Goal: Transaction & Acquisition: Purchase product/service

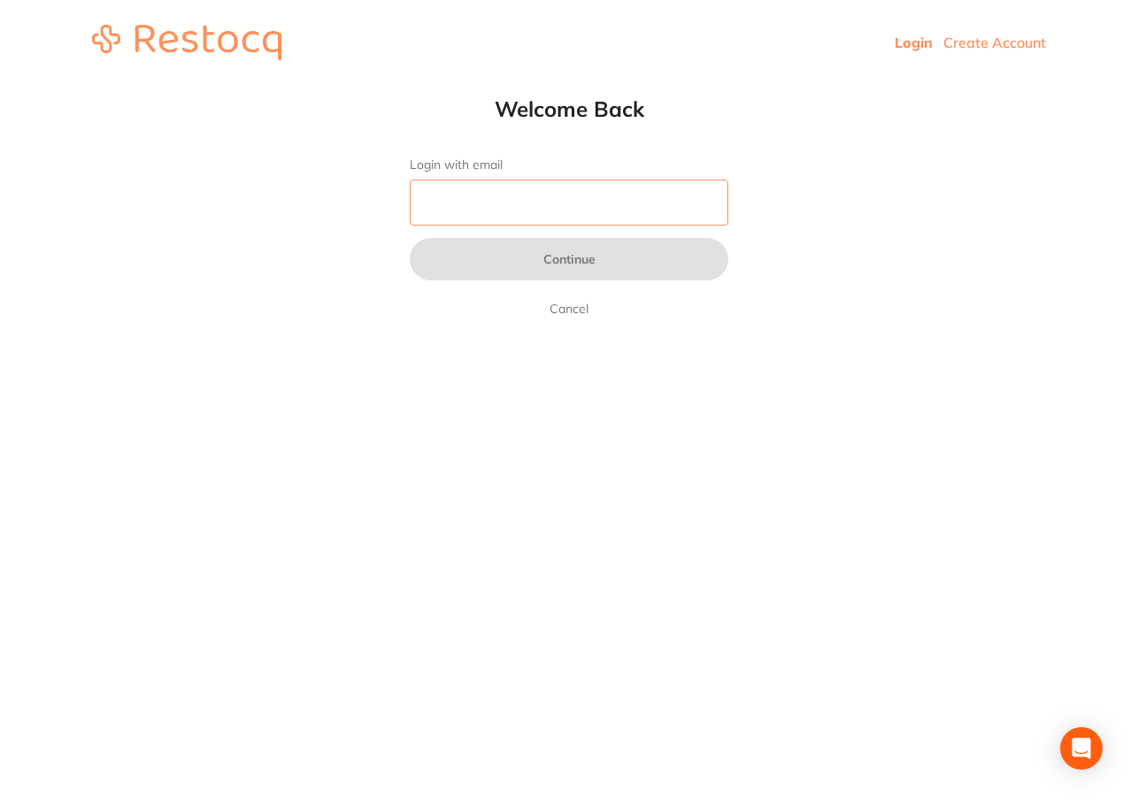
click at [489, 202] on input "Login with email" at bounding box center [569, 203] width 319 height 46
type input "[EMAIL_ADDRESS][DOMAIN_NAME]"
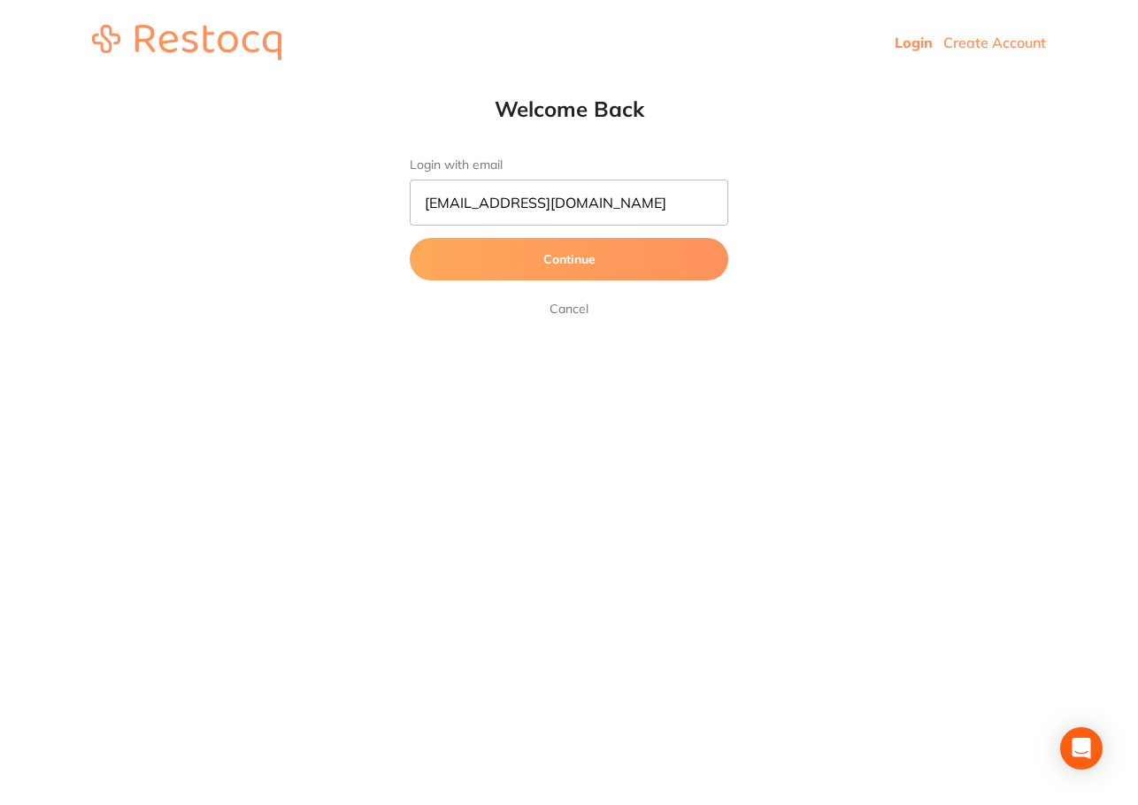
click at [553, 250] on button "Continue" at bounding box center [569, 259] width 319 height 42
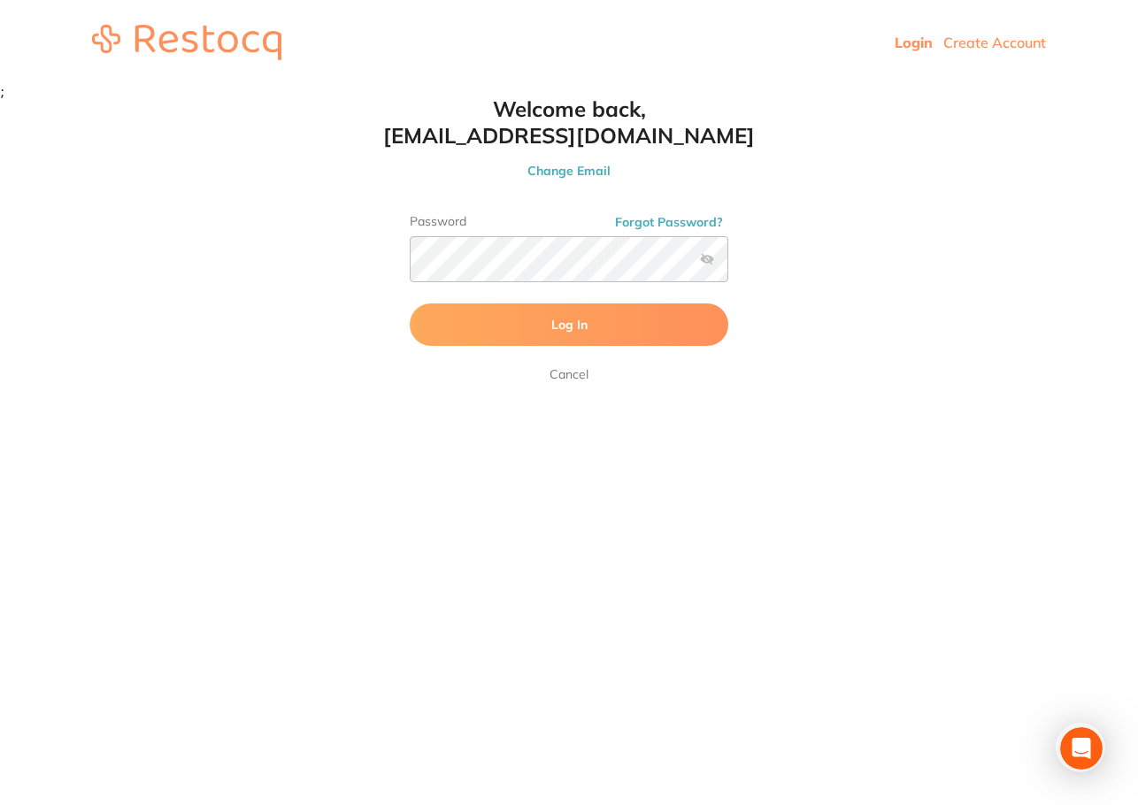
click at [560, 325] on span "Log In" at bounding box center [569, 325] width 36 height 16
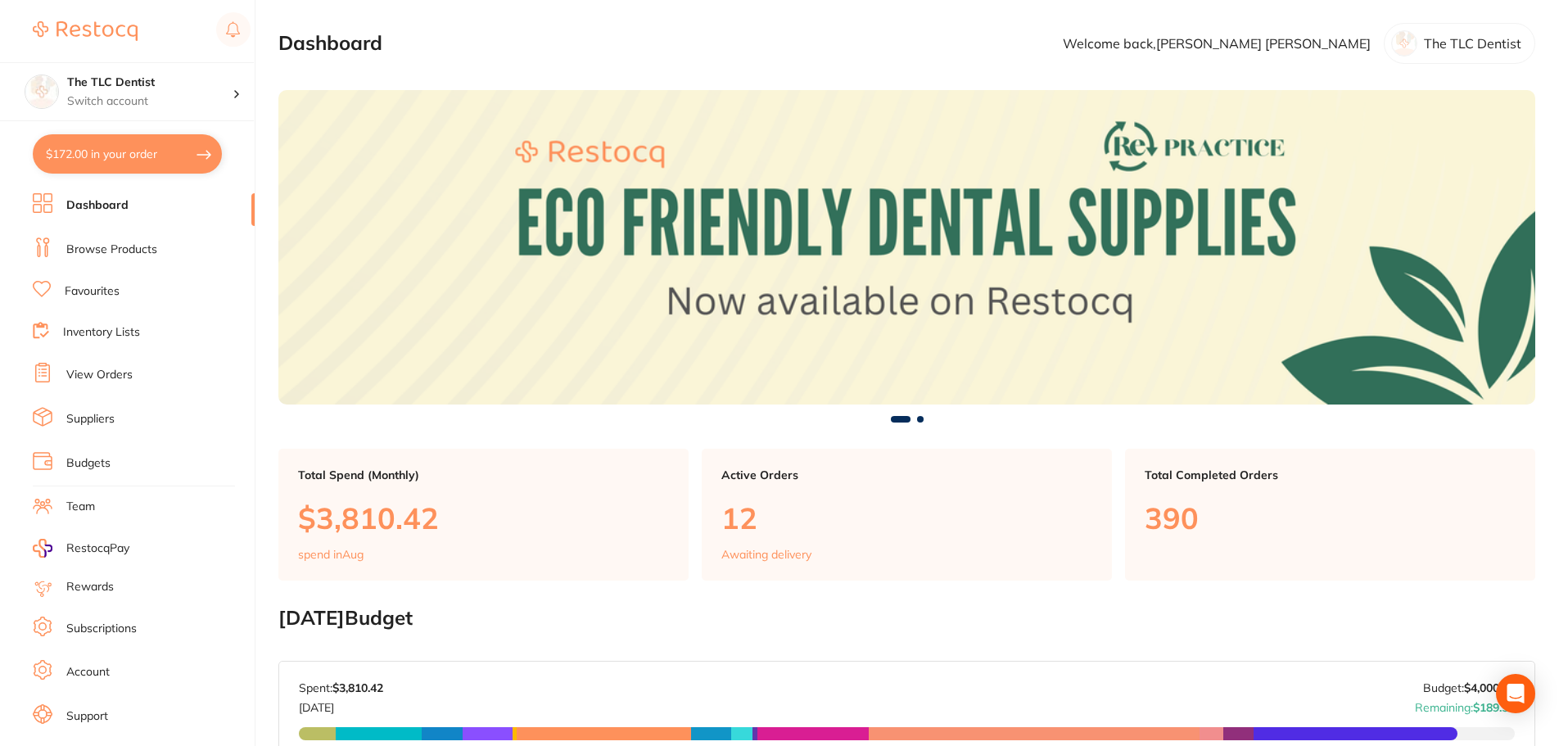
click at [125, 249] on link "Browse Products" at bounding box center [112, 250] width 91 height 17
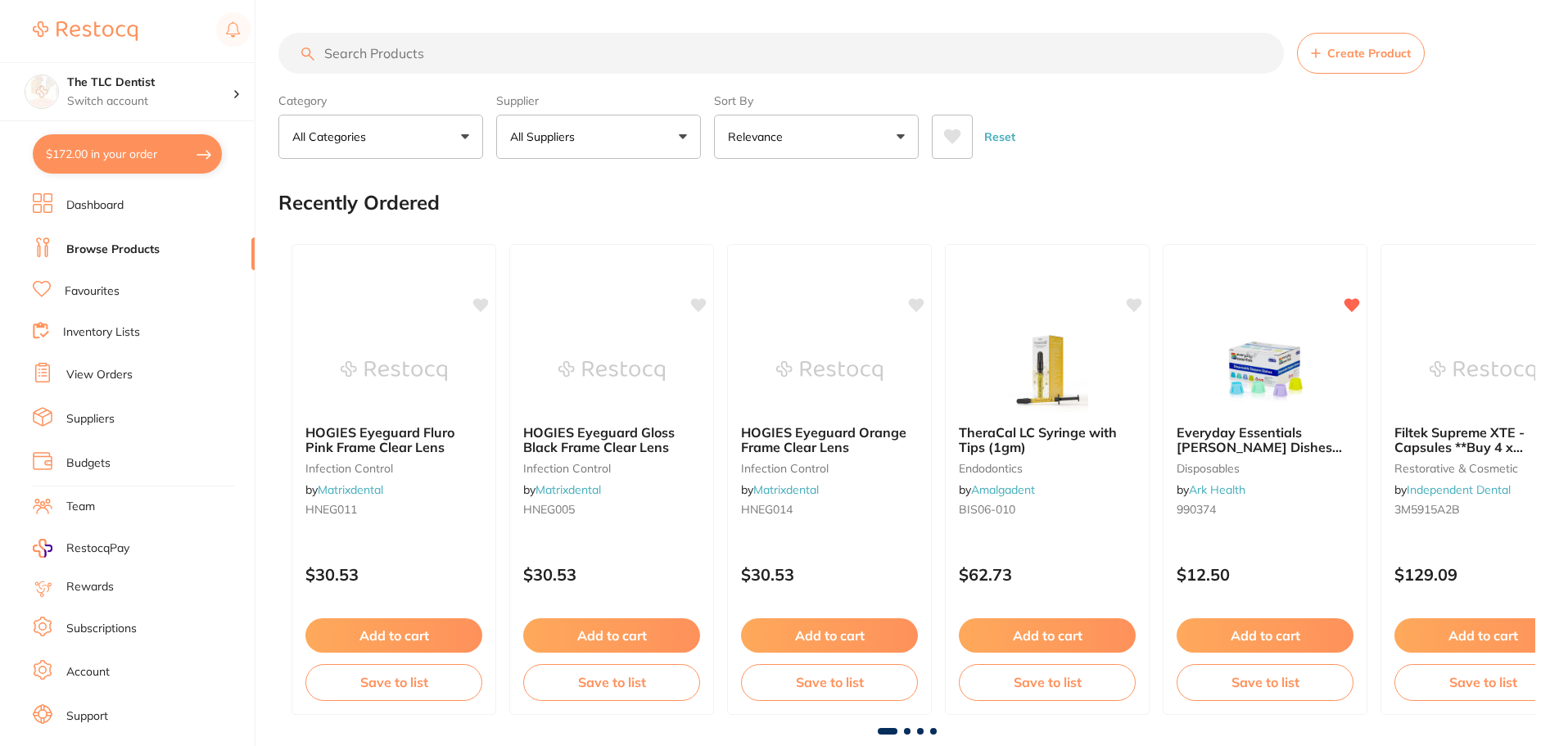
click at [402, 54] on input "search" at bounding box center [781, 53] width 1006 height 41
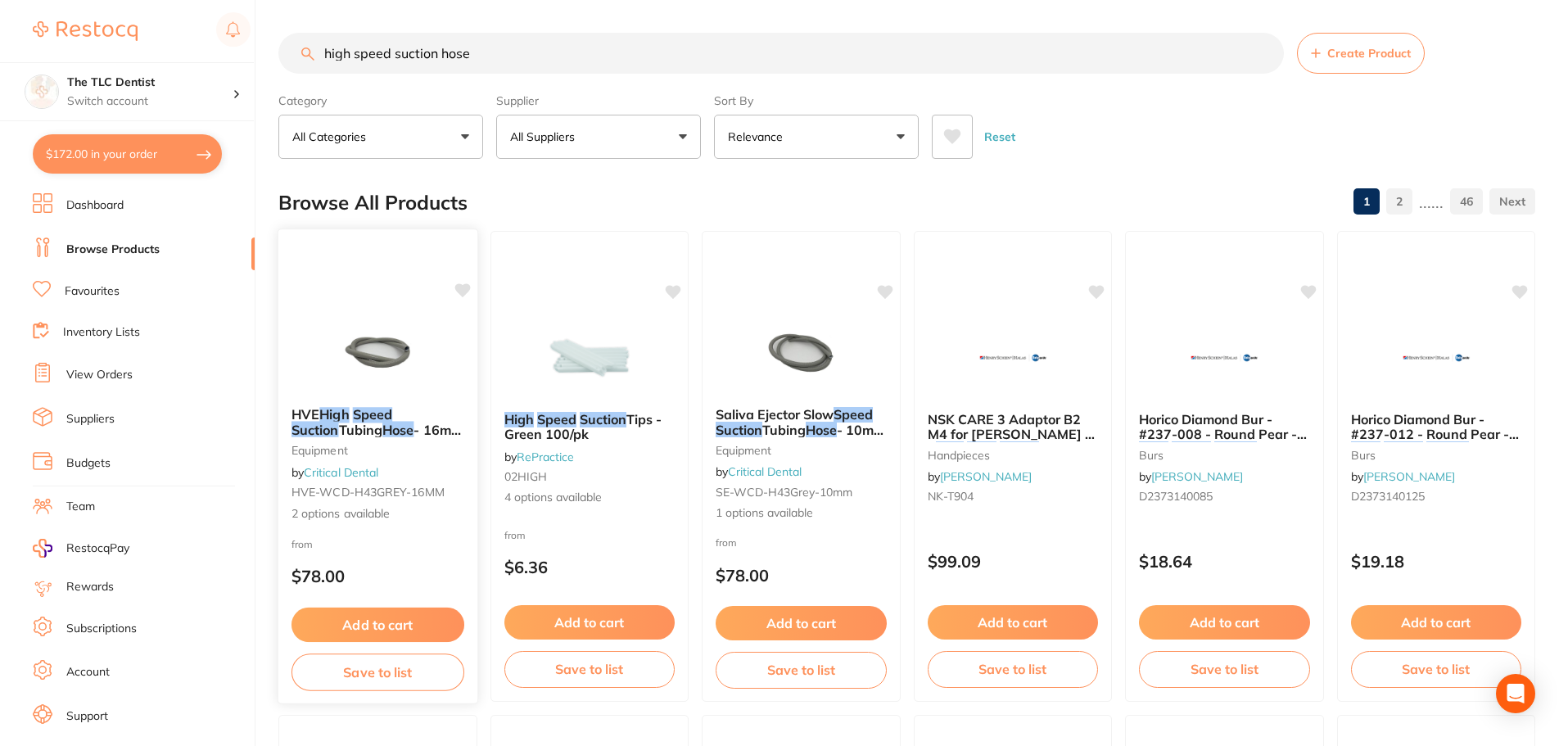
type input "high speed suction hose"
click at [365, 618] on button "Add to cart" at bounding box center [377, 626] width 173 height 35
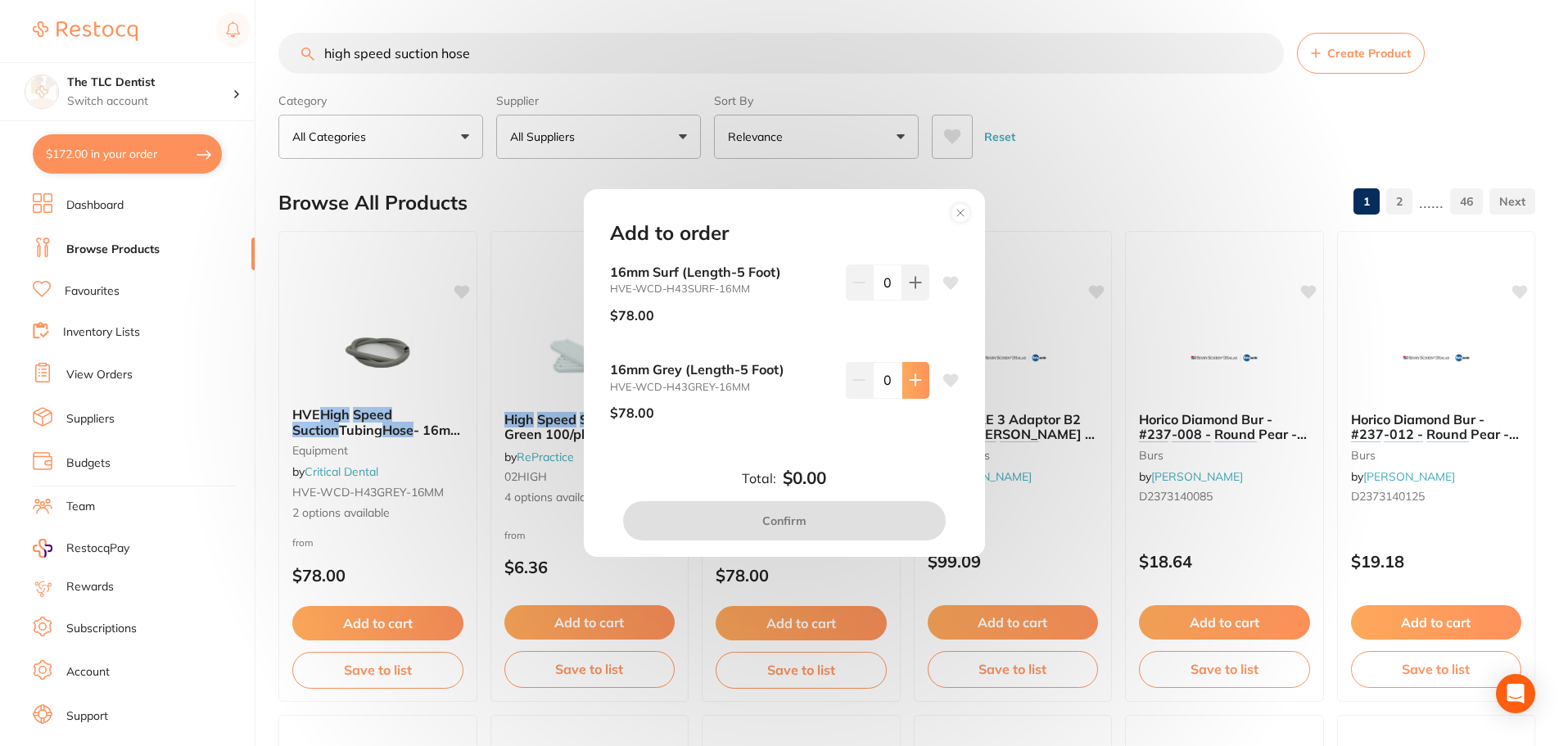
click at [911, 377] on icon at bounding box center [915, 380] width 11 height 11
type input "1"
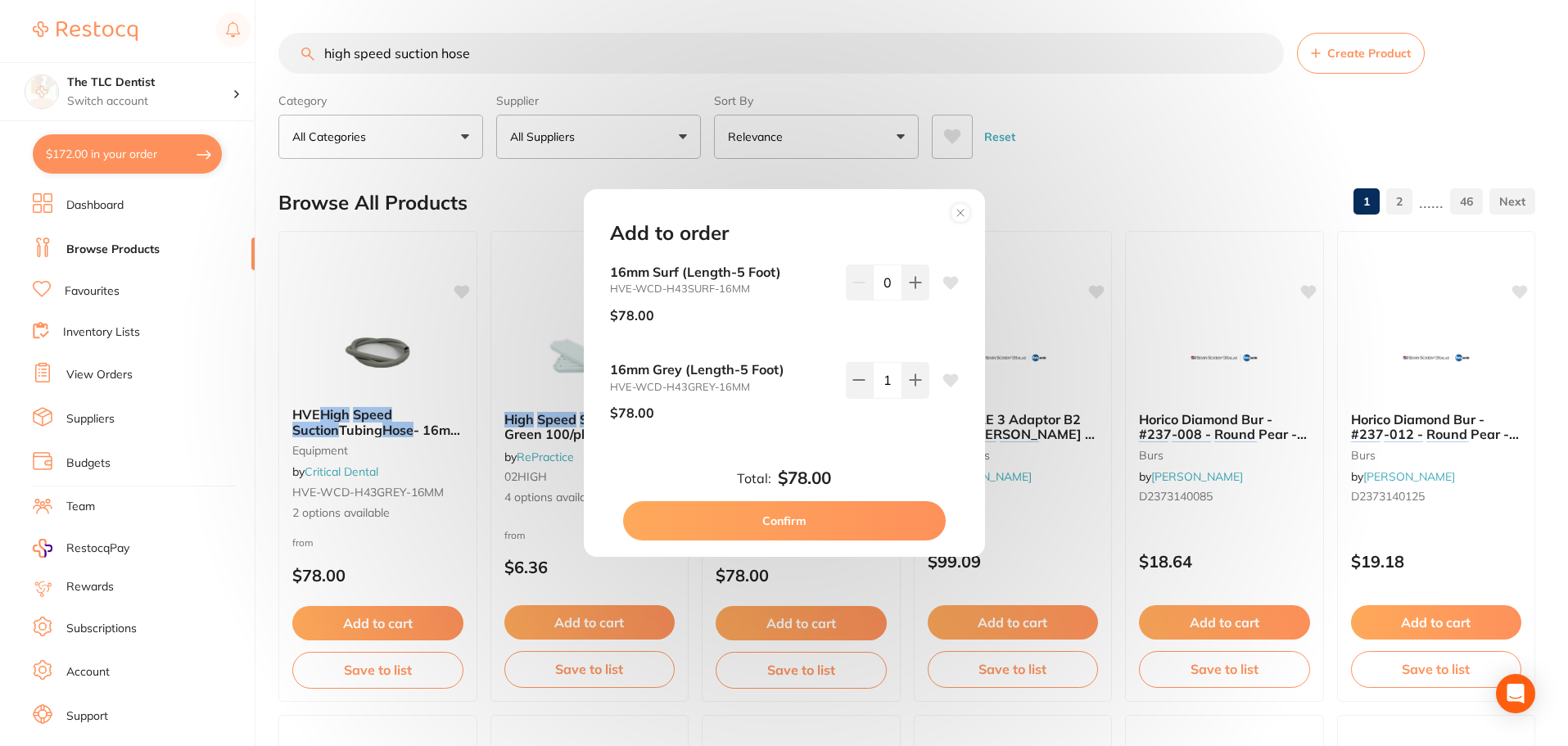
click at [810, 512] on button "Confirm" at bounding box center [784, 521] width 323 height 39
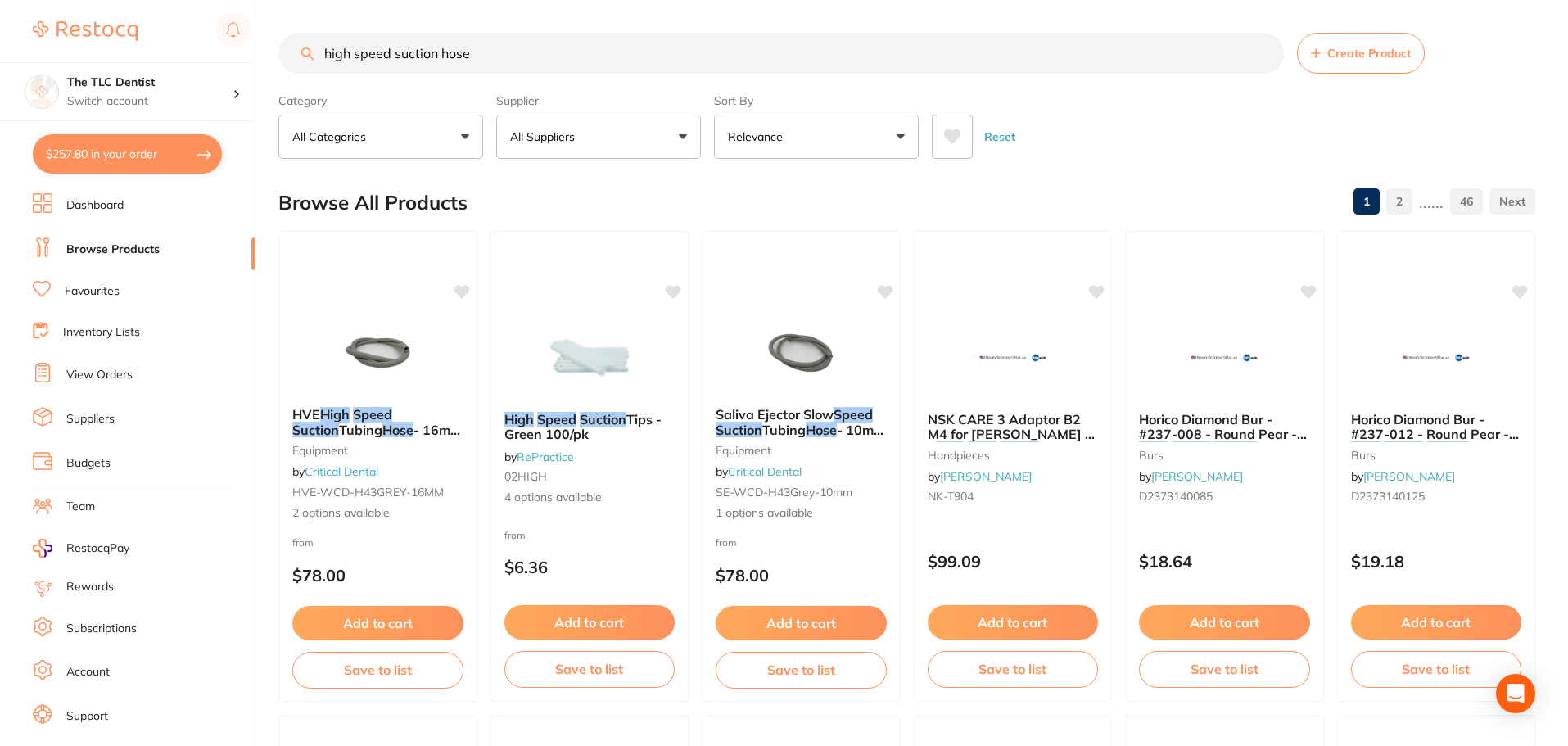
click at [80, 146] on button "$257.80 in your order" at bounding box center [127, 154] width 189 height 39
checkbox input "true"
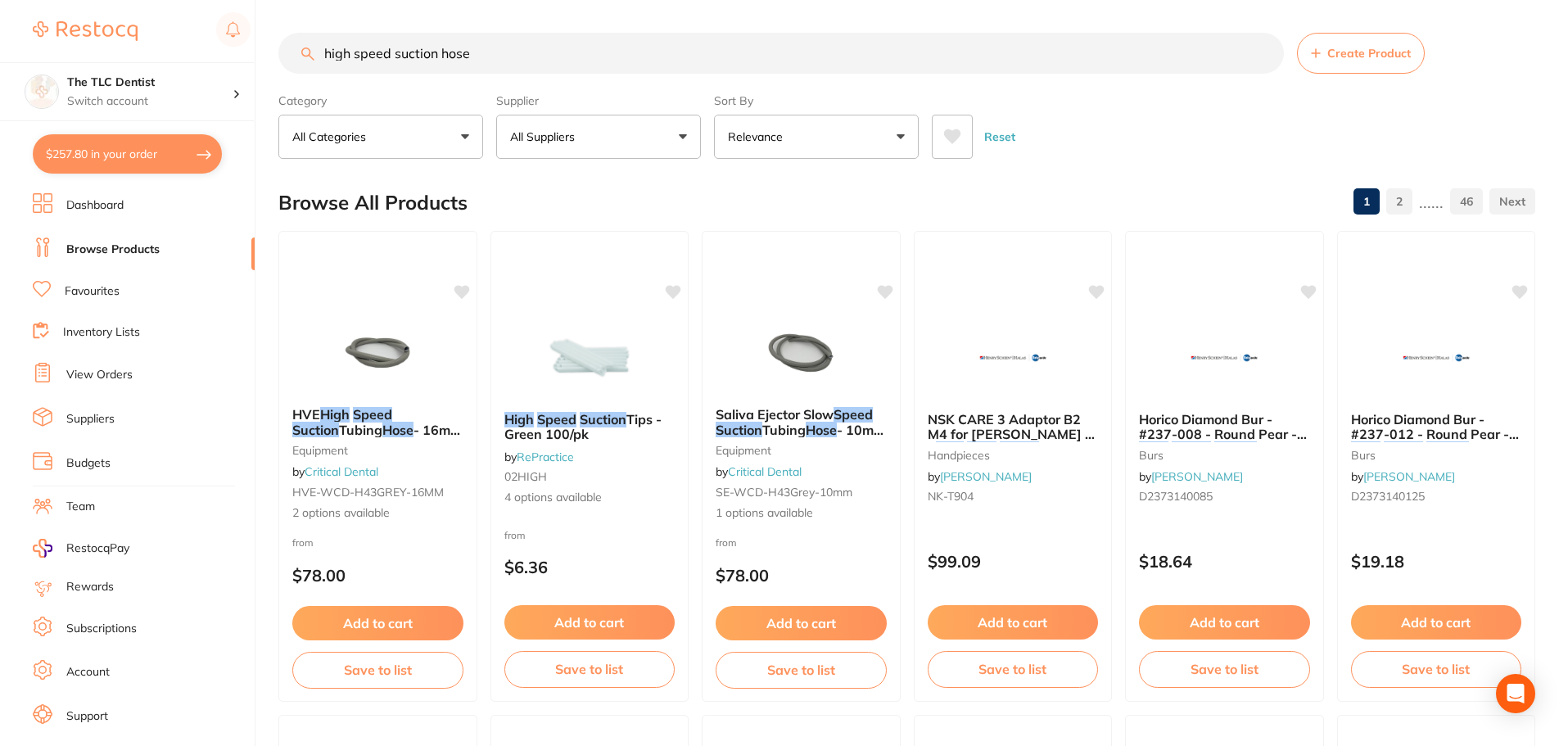
checkbox input "true"
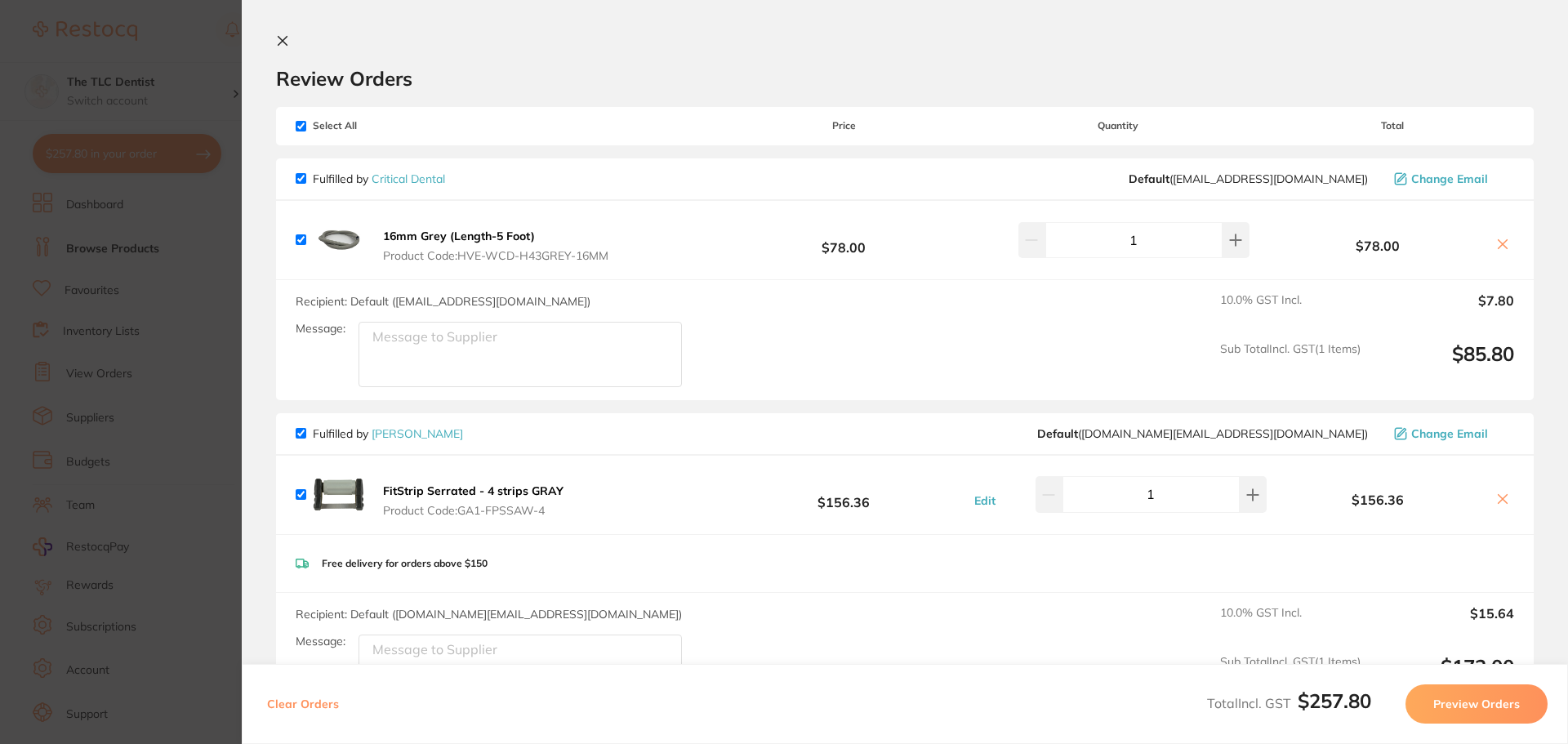
click at [1049, 699] on button "Preview Orders" at bounding box center [1477, 704] width 142 height 39
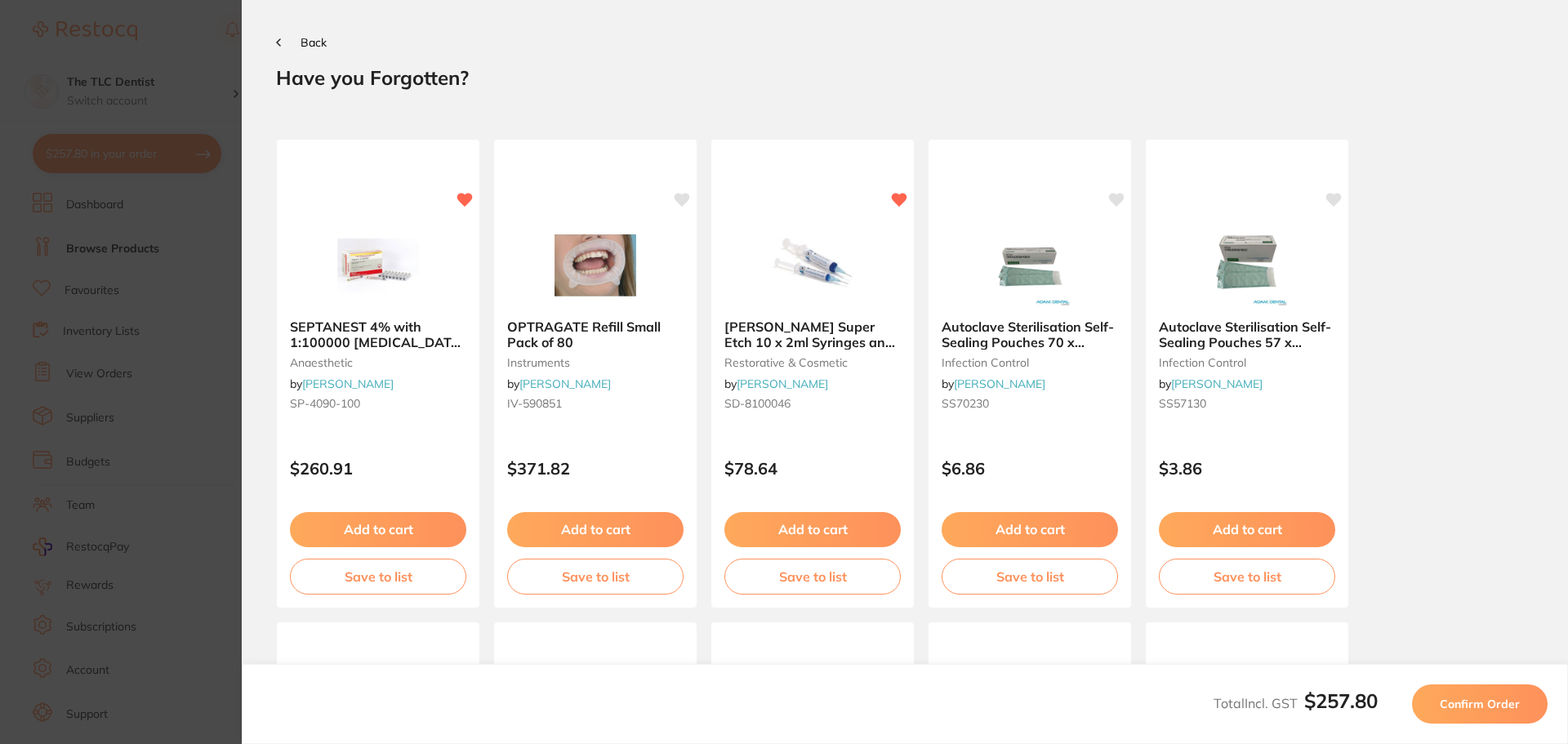
click at [281, 42] on icon at bounding box center [278, 42] width 5 height 8
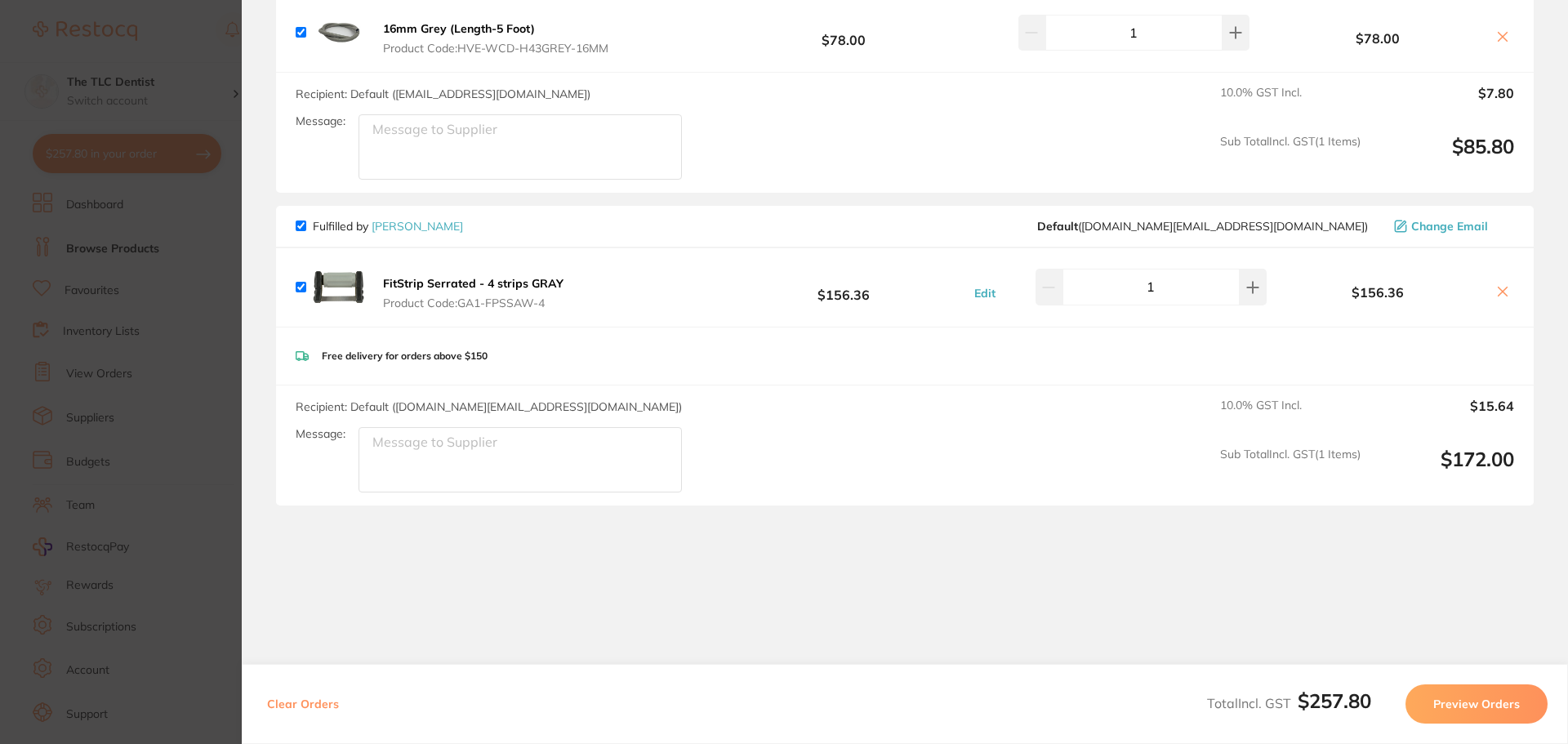
scroll to position [226, 0]
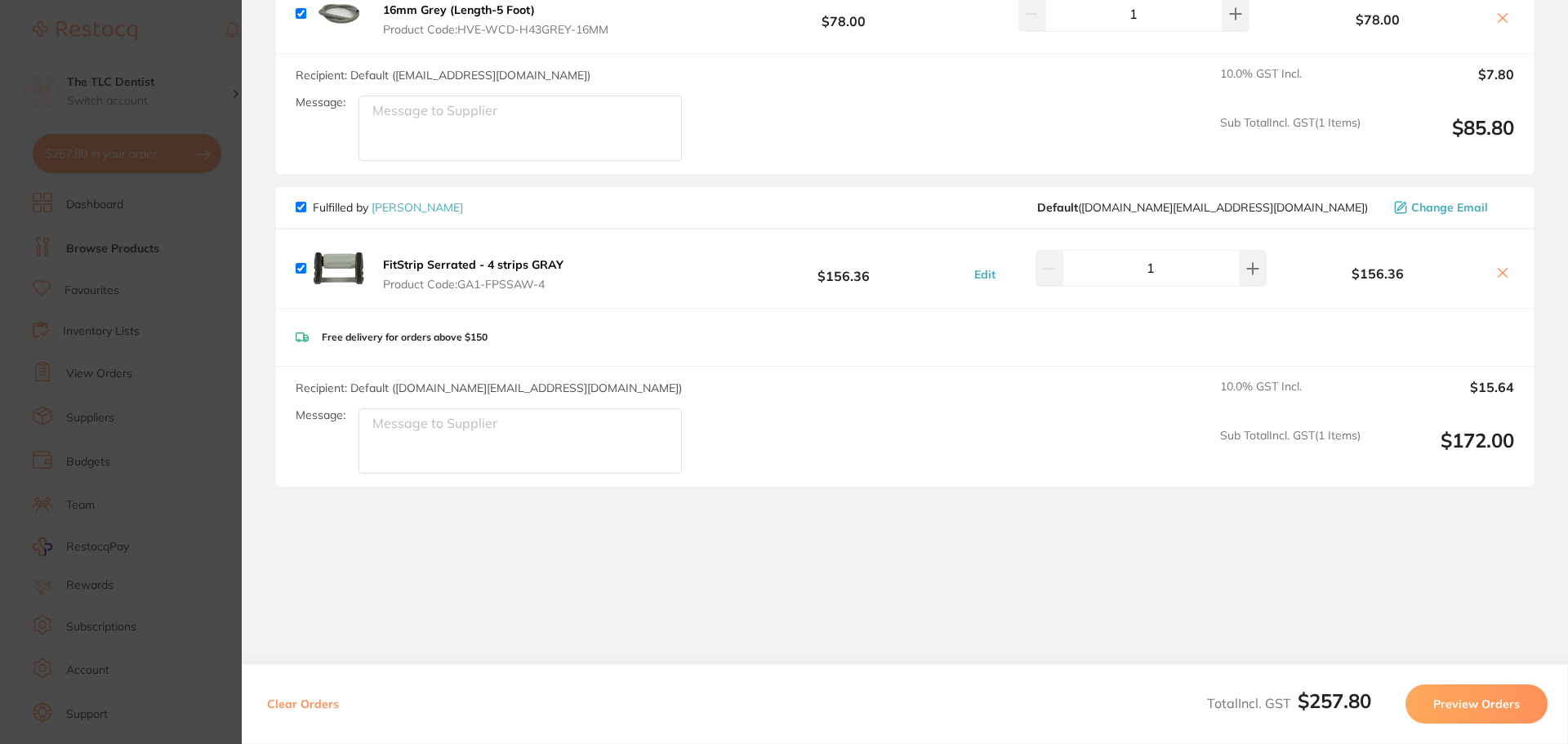
click at [1049, 701] on button "Preview Orders" at bounding box center [1477, 704] width 142 height 39
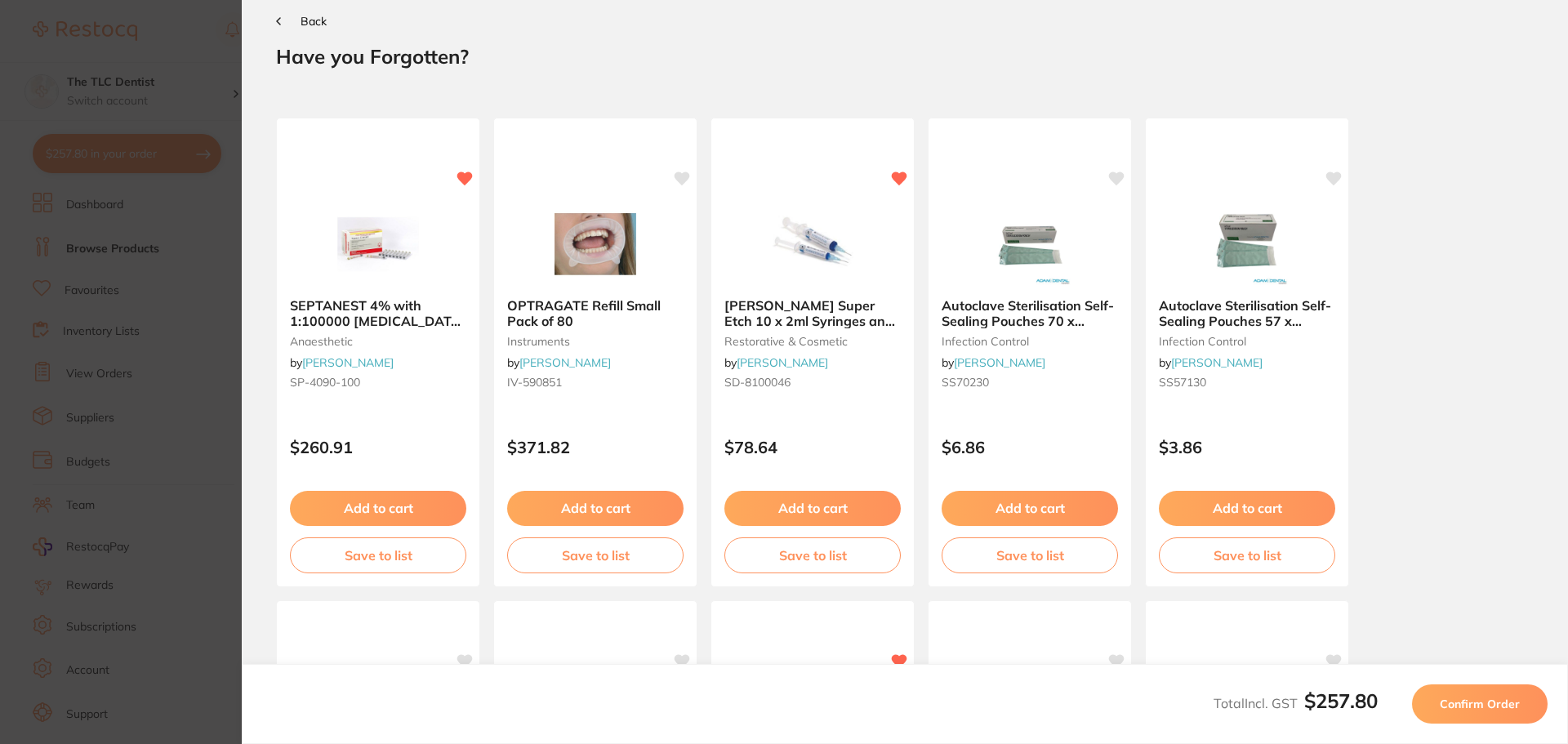
scroll to position [0, 0]
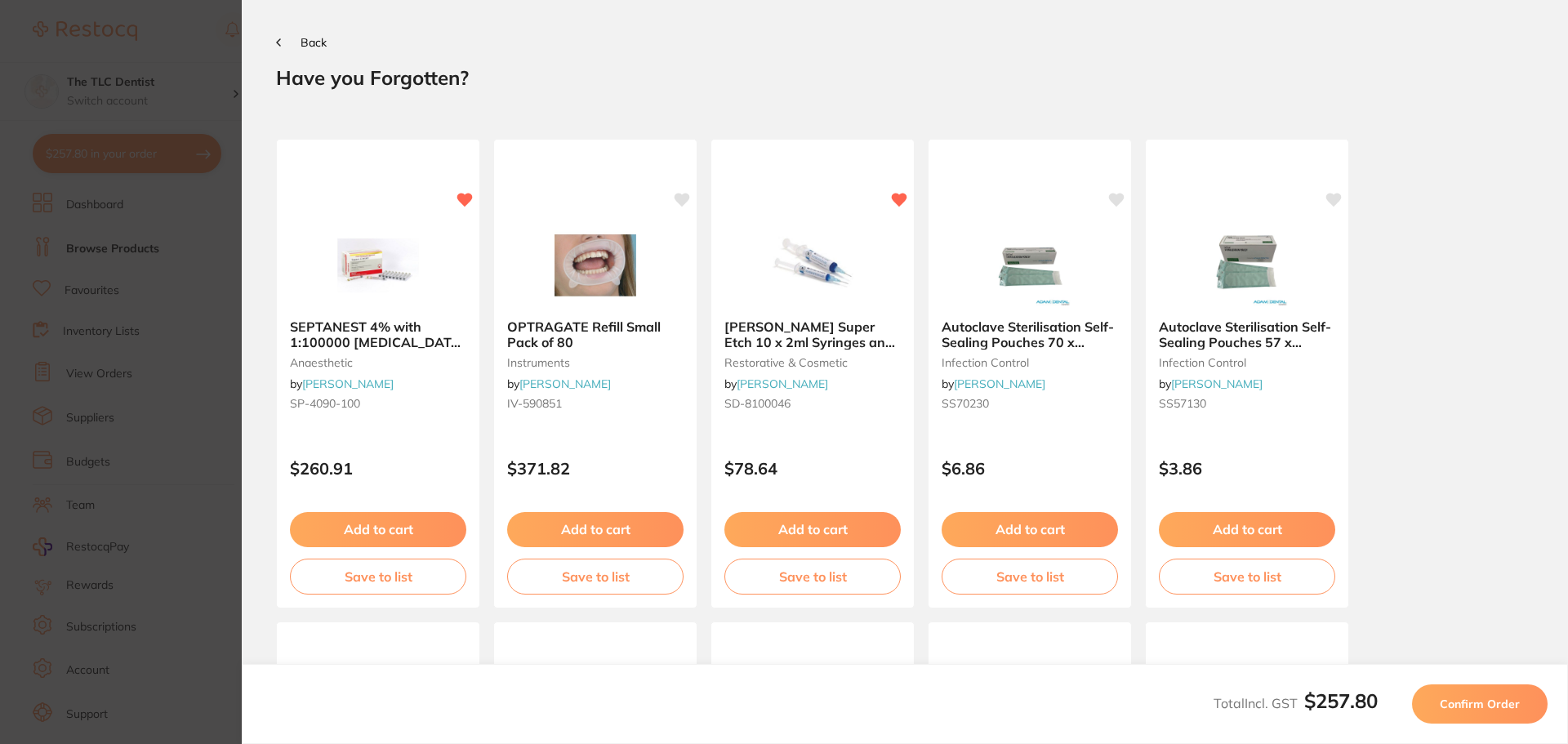
click at [493, 36] on div "Back" at bounding box center [904, 42] width 1258 height 15
click at [281, 40] on button "Back" at bounding box center [301, 42] width 51 height 13
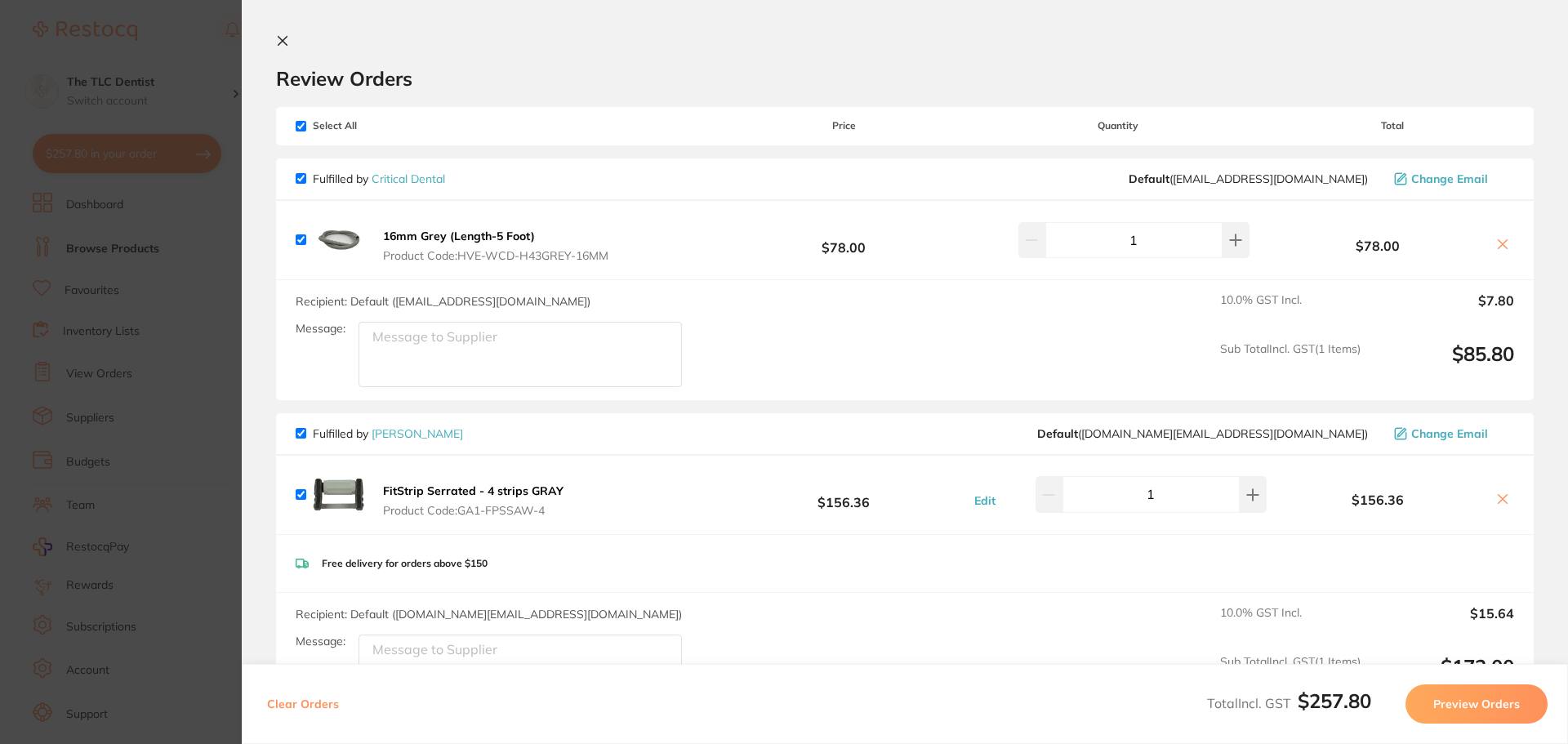
click at [100, 42] on section "Update RRP Set your pre negotiated price for this item. Item Agreed RRP (excl. …" at bounding box center [784, 372] width 1568 height 744
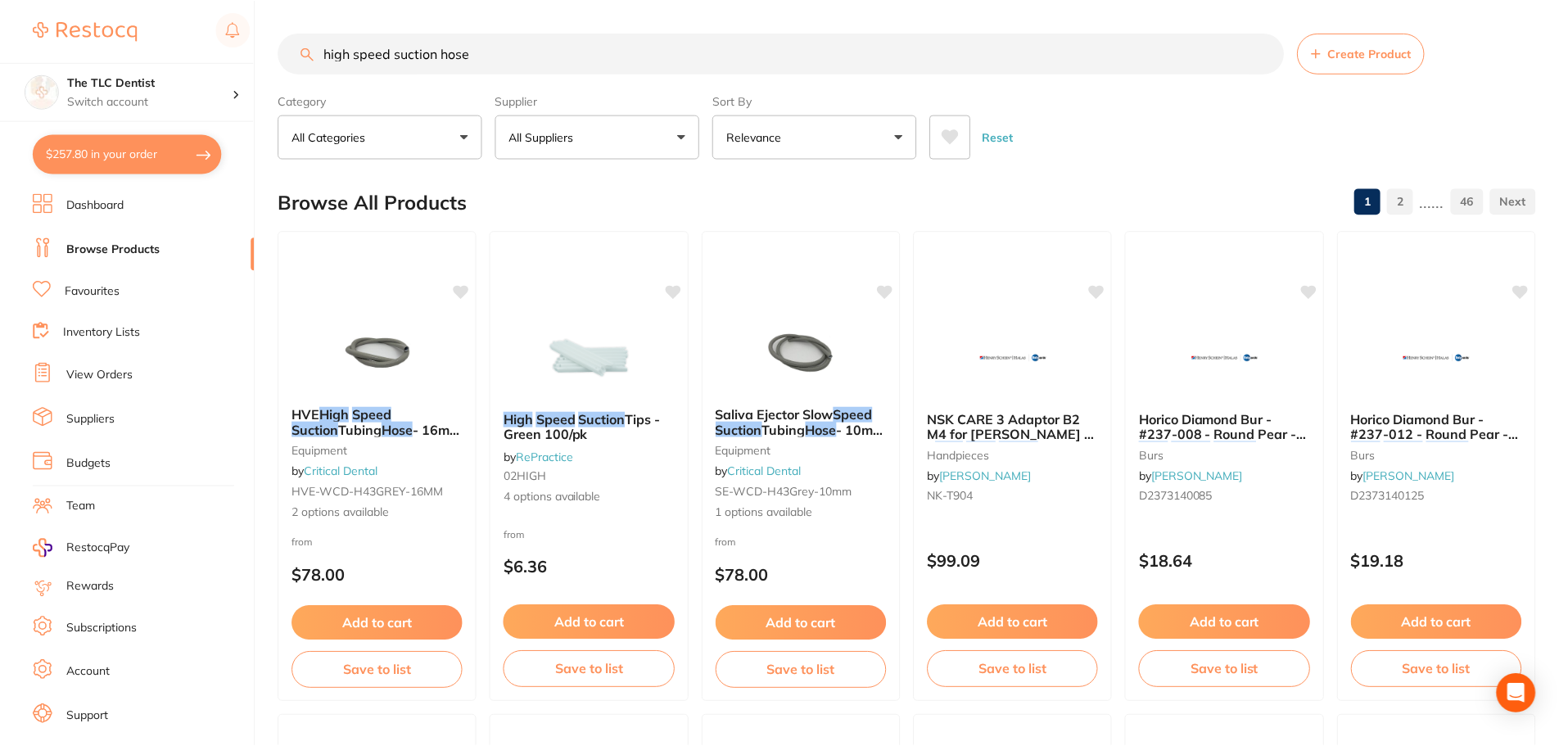
scroll to position [6, 0]
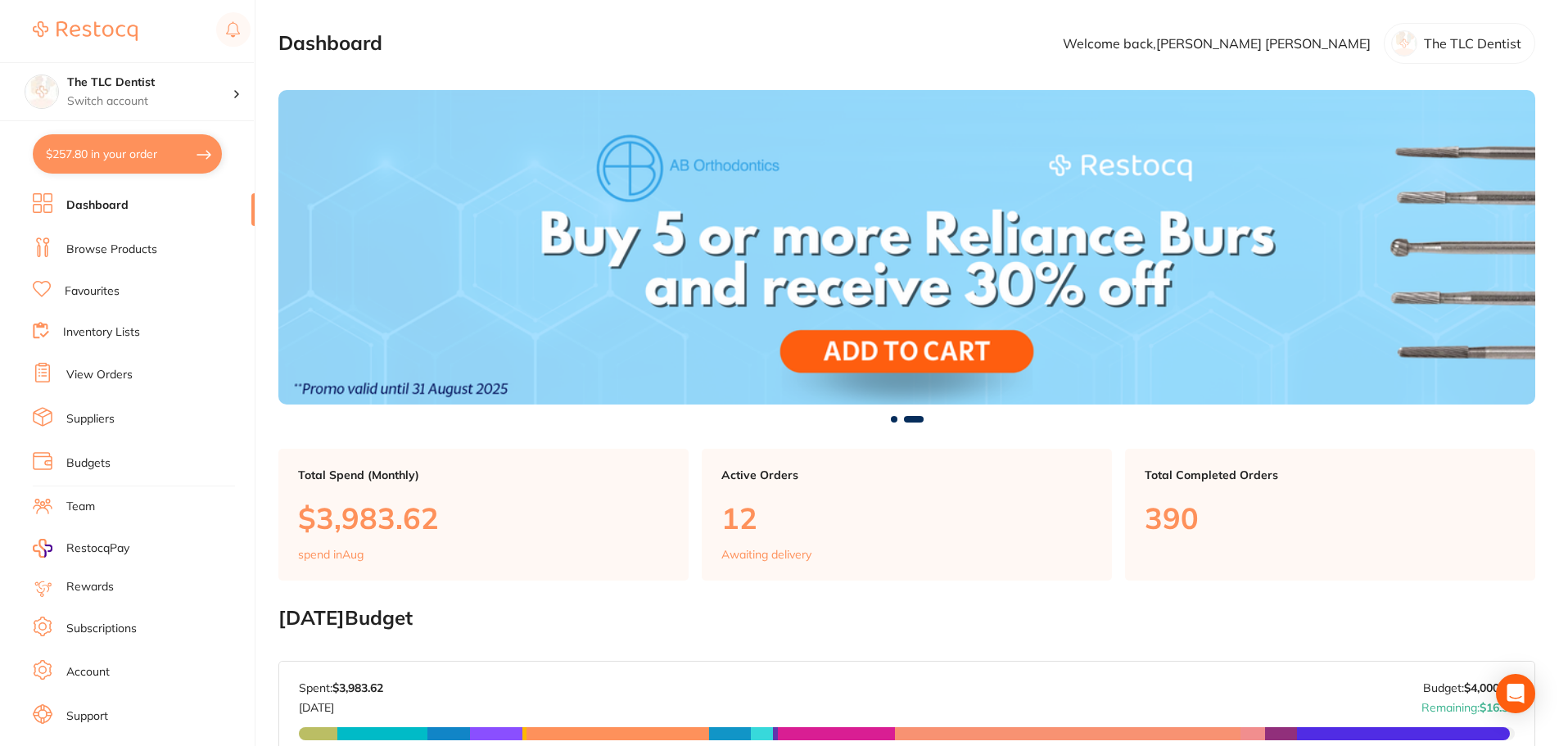
click at [124, 154] on button "$257.80 in your order" at bounding box center [127, 154] width 189 height 39
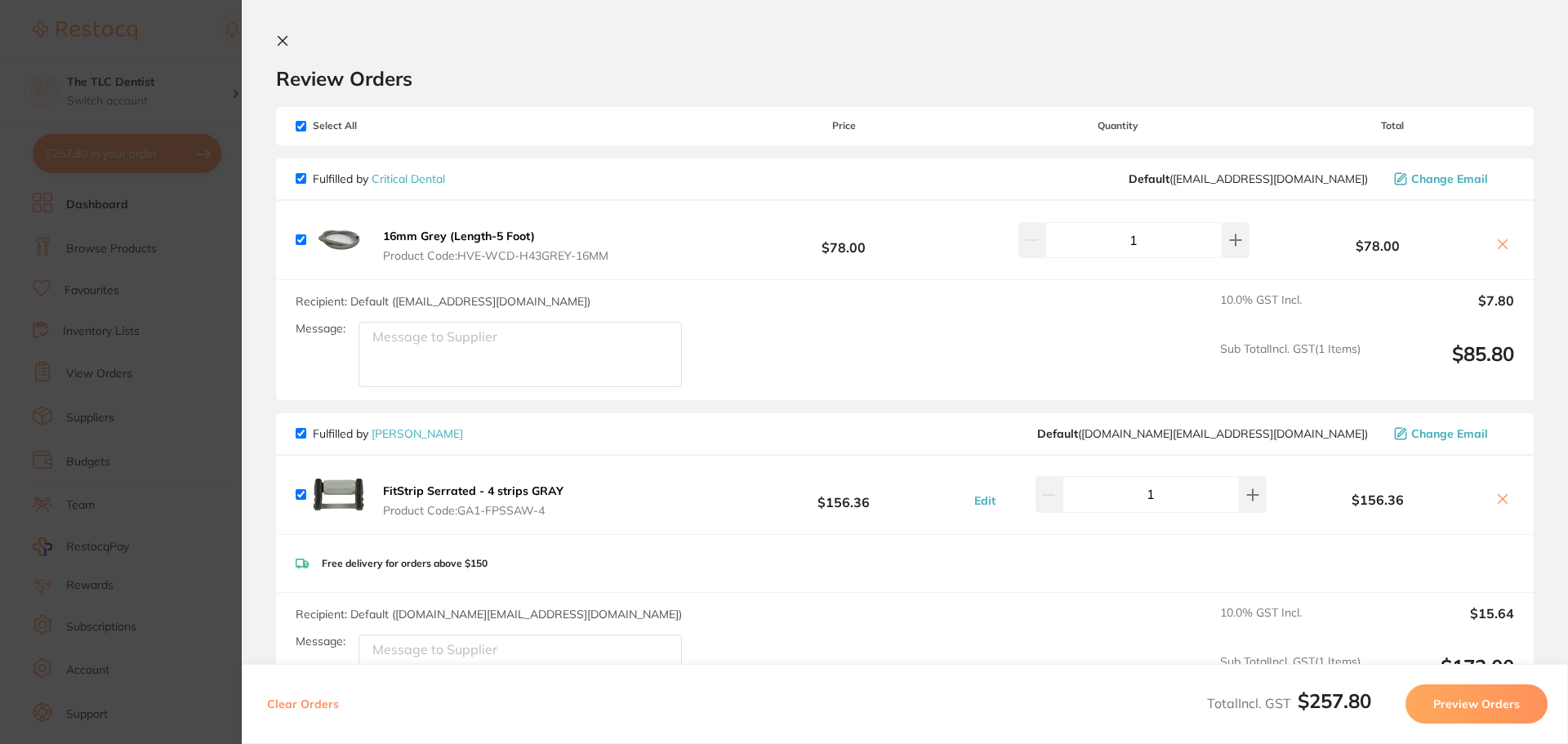
click at [1049, 701] on button "Preview Orders" at bounding box center [1477, 704] width 142 height 39
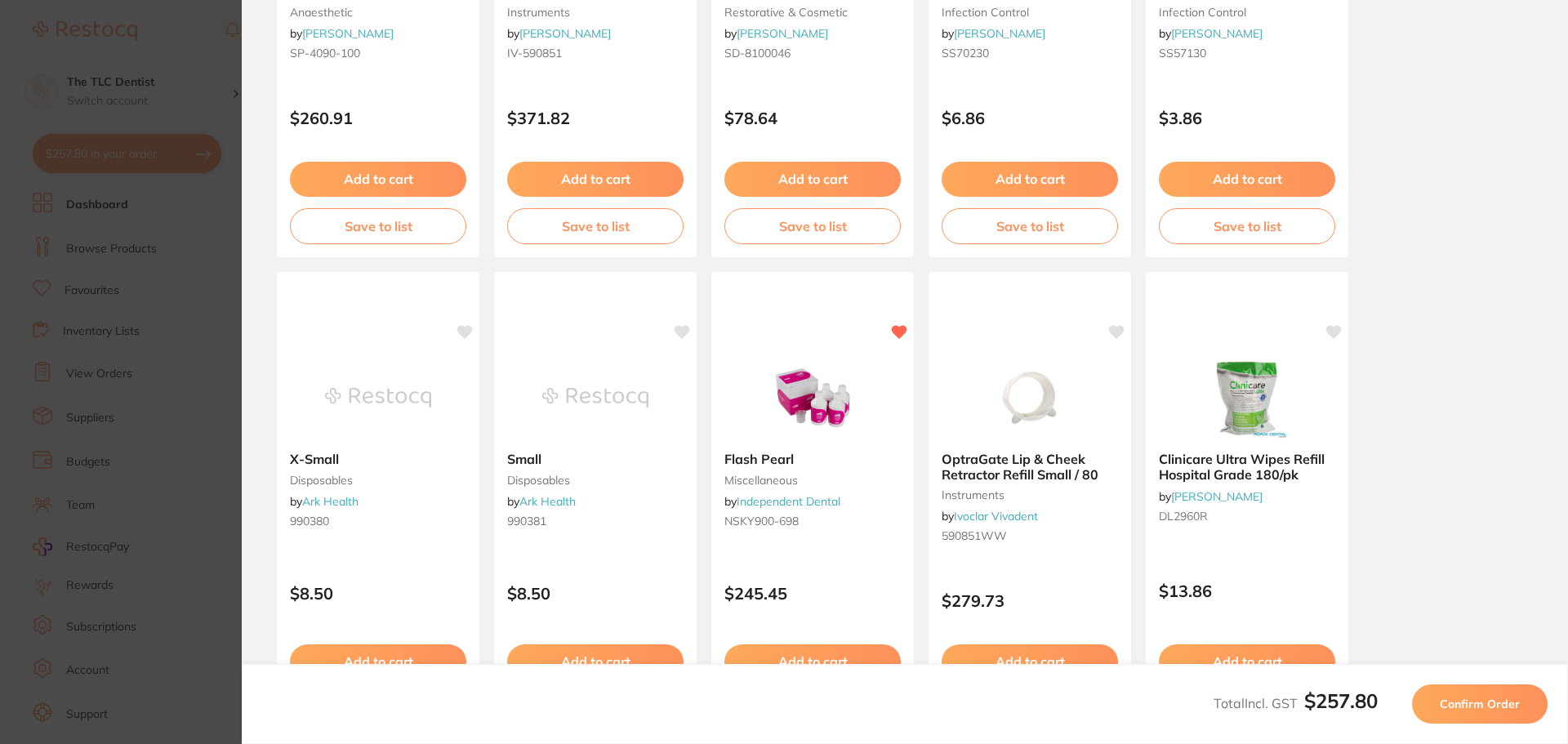
scroll to position [463, 0]
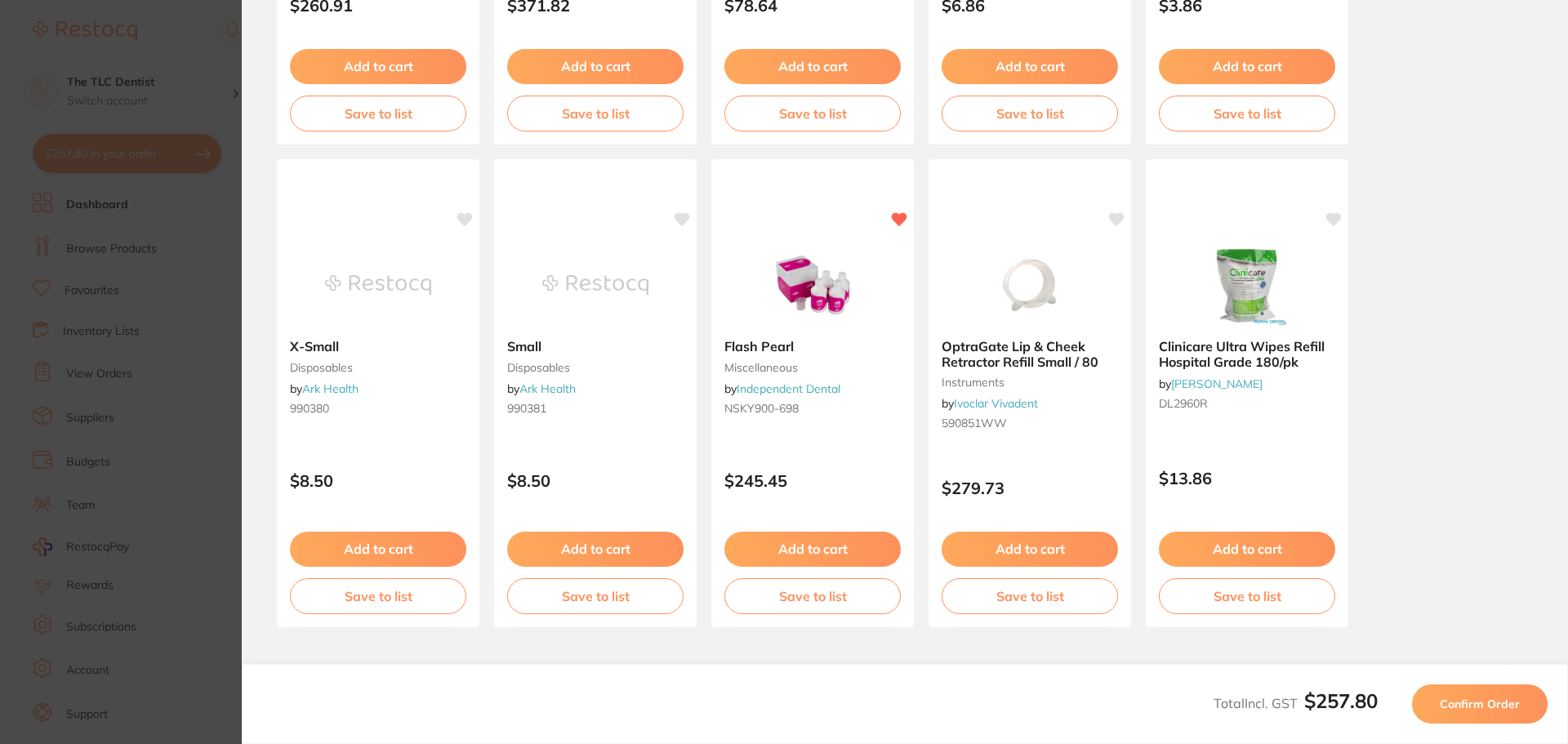
click at [1049, 701] on span "Confirm Order" at bounding box center [1479, 704] width 80 height 15
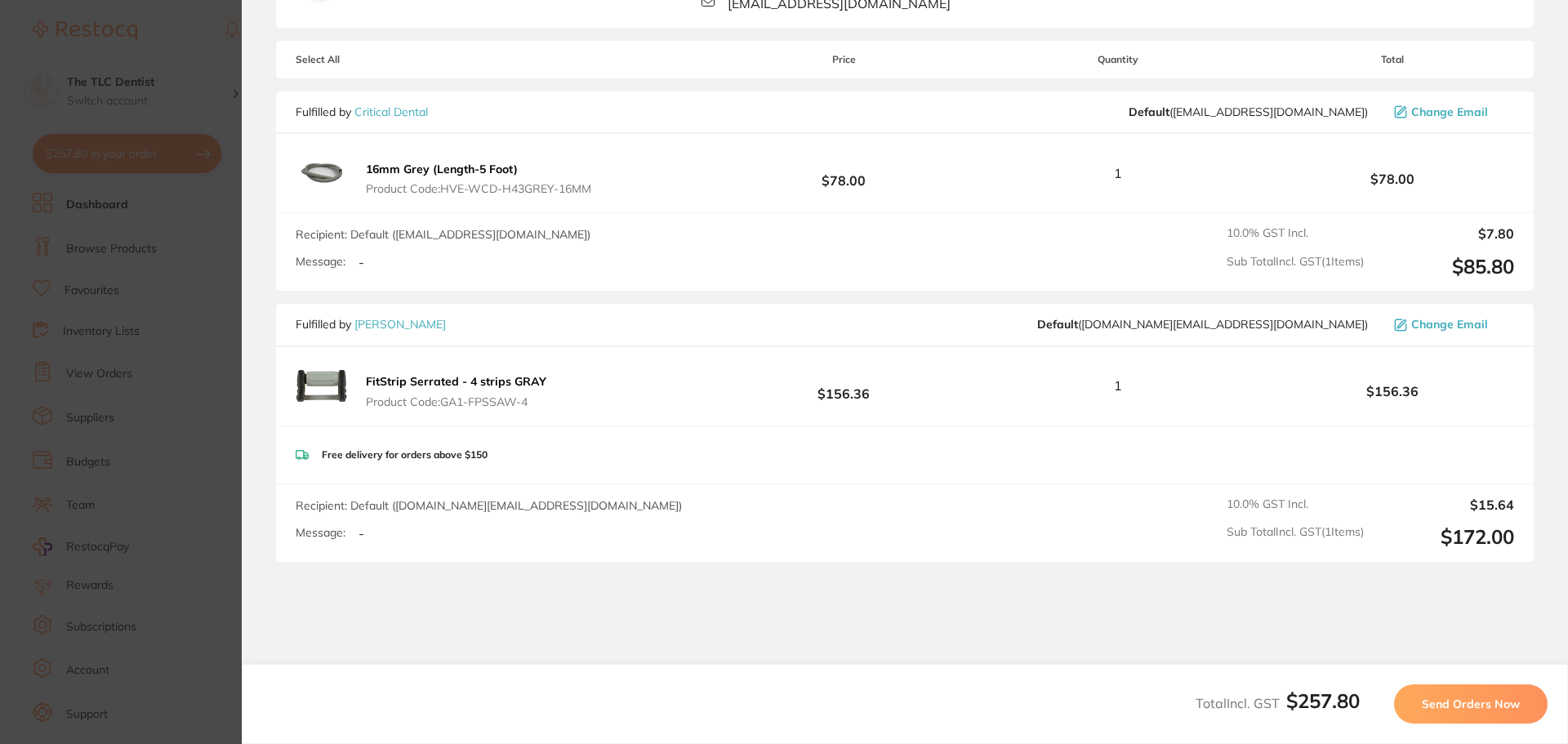
scroll to position [0, 0]
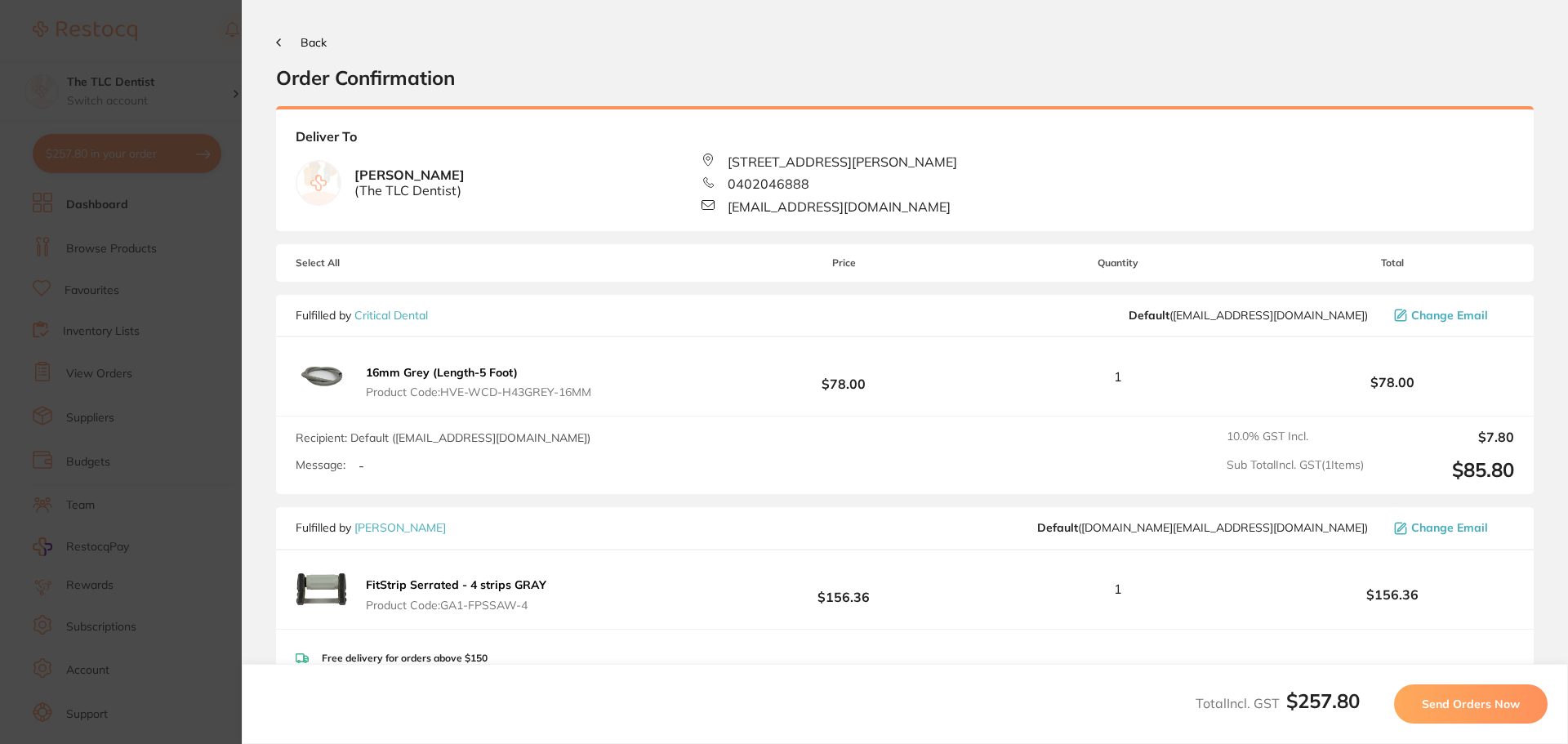
click at [1049, 702] on span "Send Orders Now" at bounding box center [1471, 704] width 98 height 15
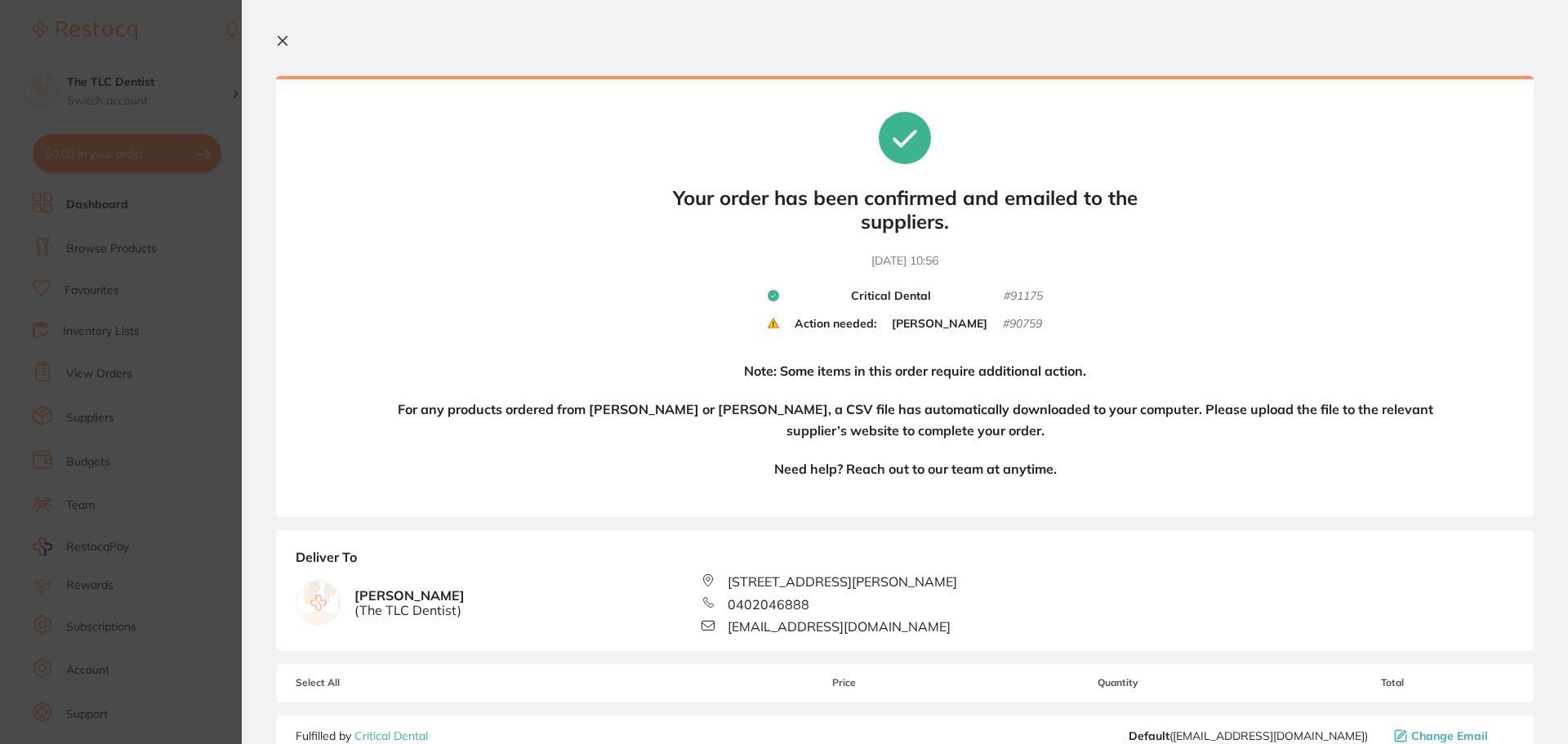
drag, startPoint x: 81, startPoint y: 138, endPoint x: 237, endPoint y: 59, distance: 174.9
click at [83, 138] on section "Update RRP Set your pre negotiated price for this item. Item Agreed RRP (excl. …" at bounding box center [784, 372] width 1568 height 744
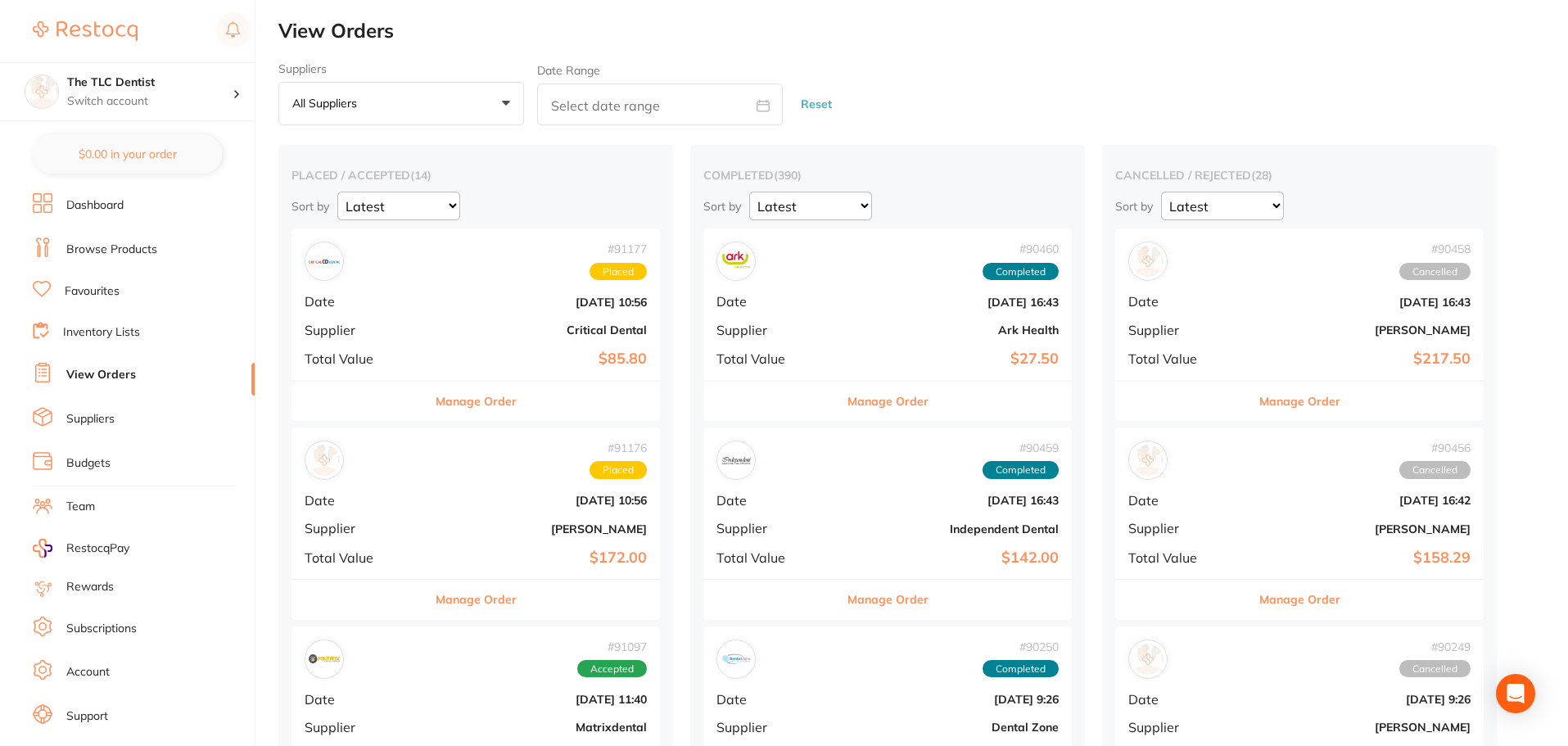
click at [140, 247] on link "Browse Products" at bounding box center [112, 250] width 91 height 17
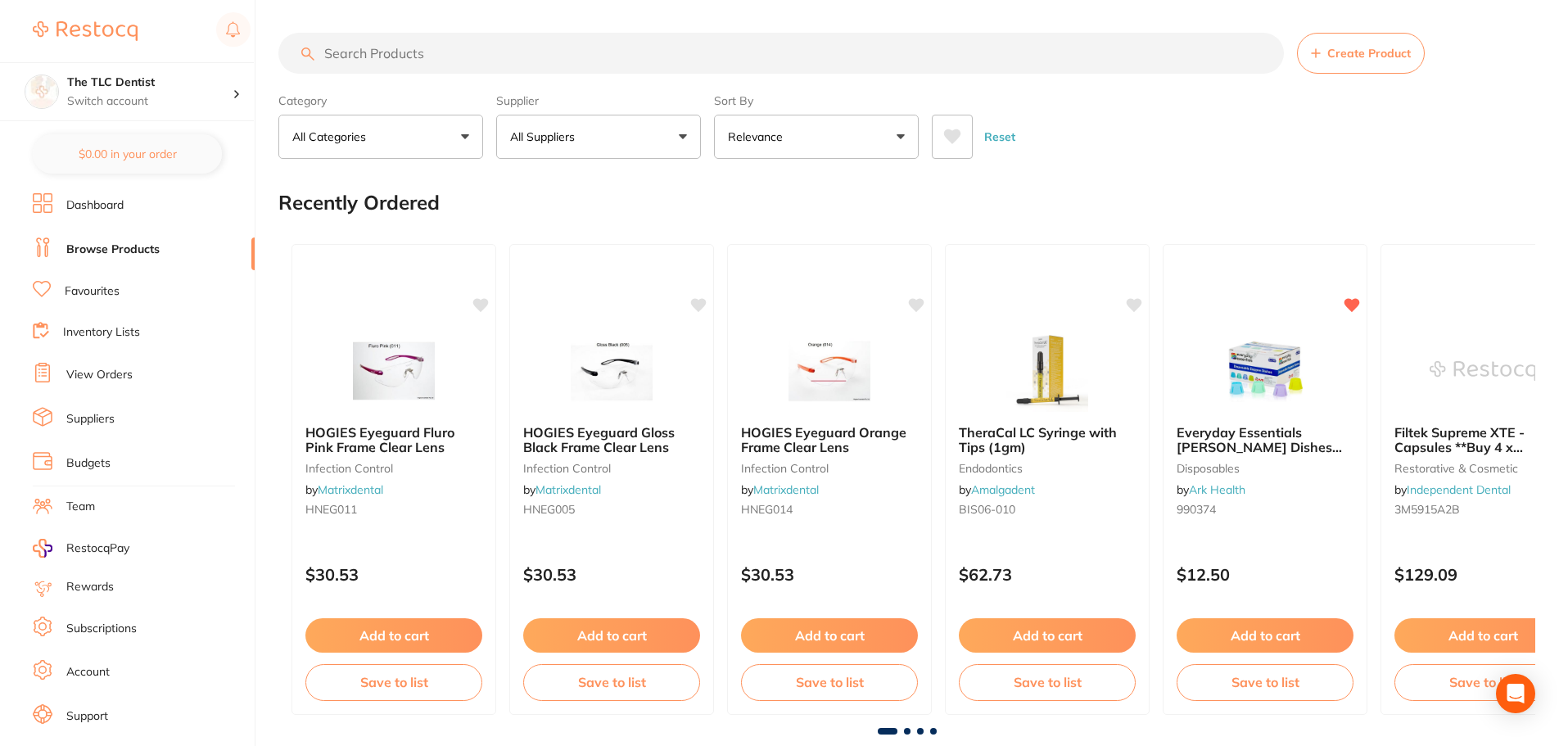
click at [99, 210] on link "Dashboard" at bounding box center [95, 205] width 57 height 17
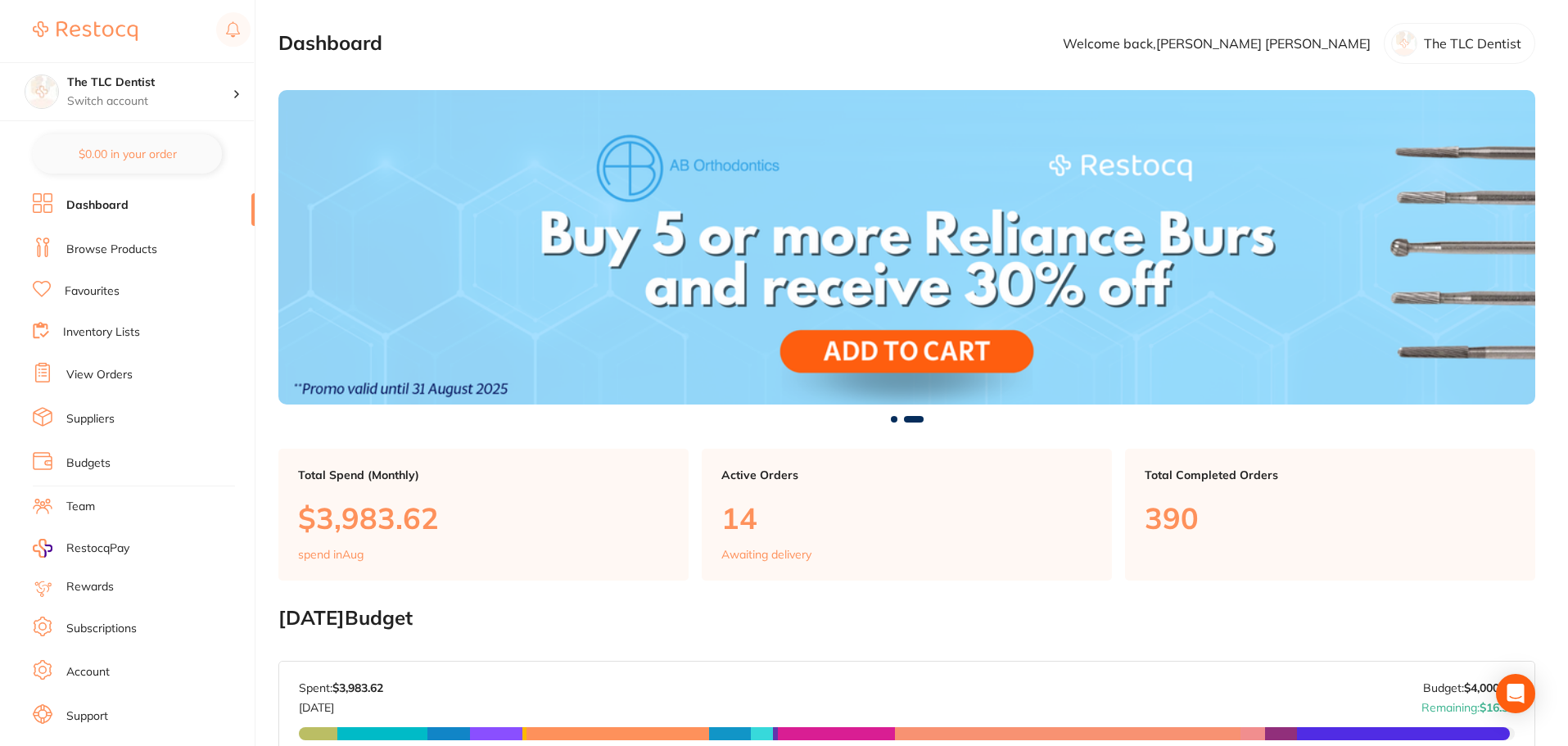
click at [121, 367] on link "View Orders" at bounding box center [100, 376] width 67 height 17
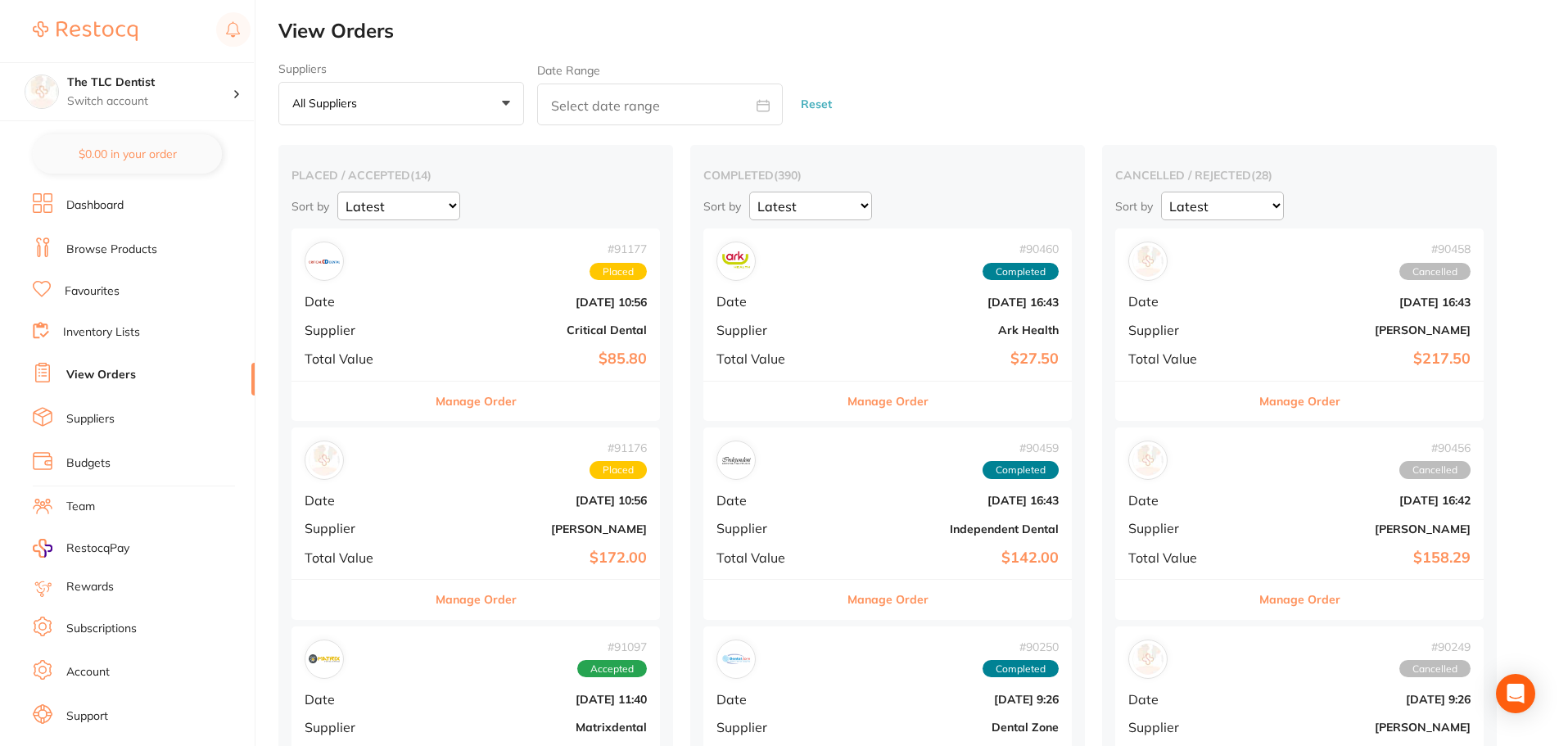
click at [427, 505] on b "[DATE] 10:56" at bounding box center [537, 501] width 219 height 13
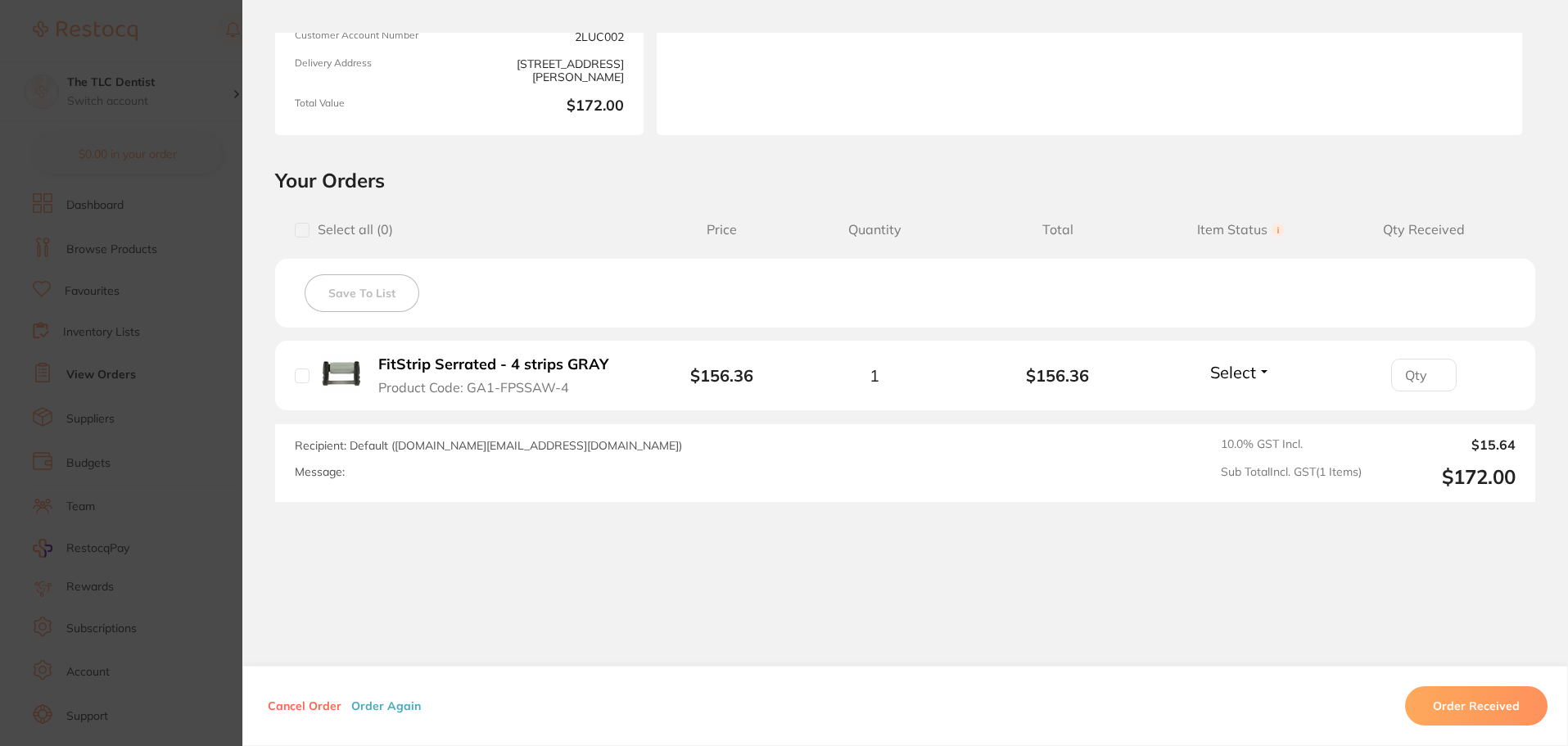
scroll to position [70, 0]
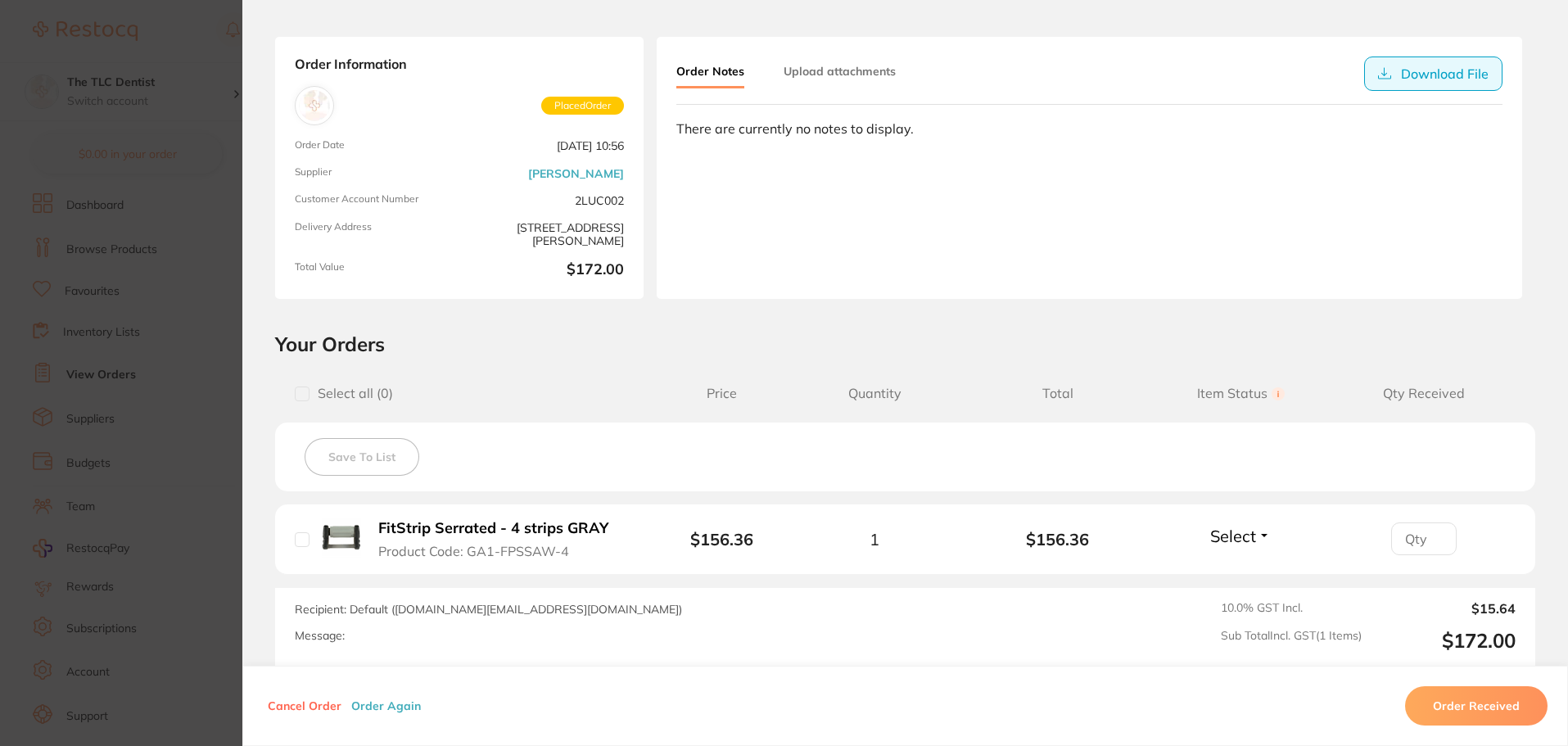
click at [1052, 68] on icon at bounding box center [1385, 74] width 13 height 13
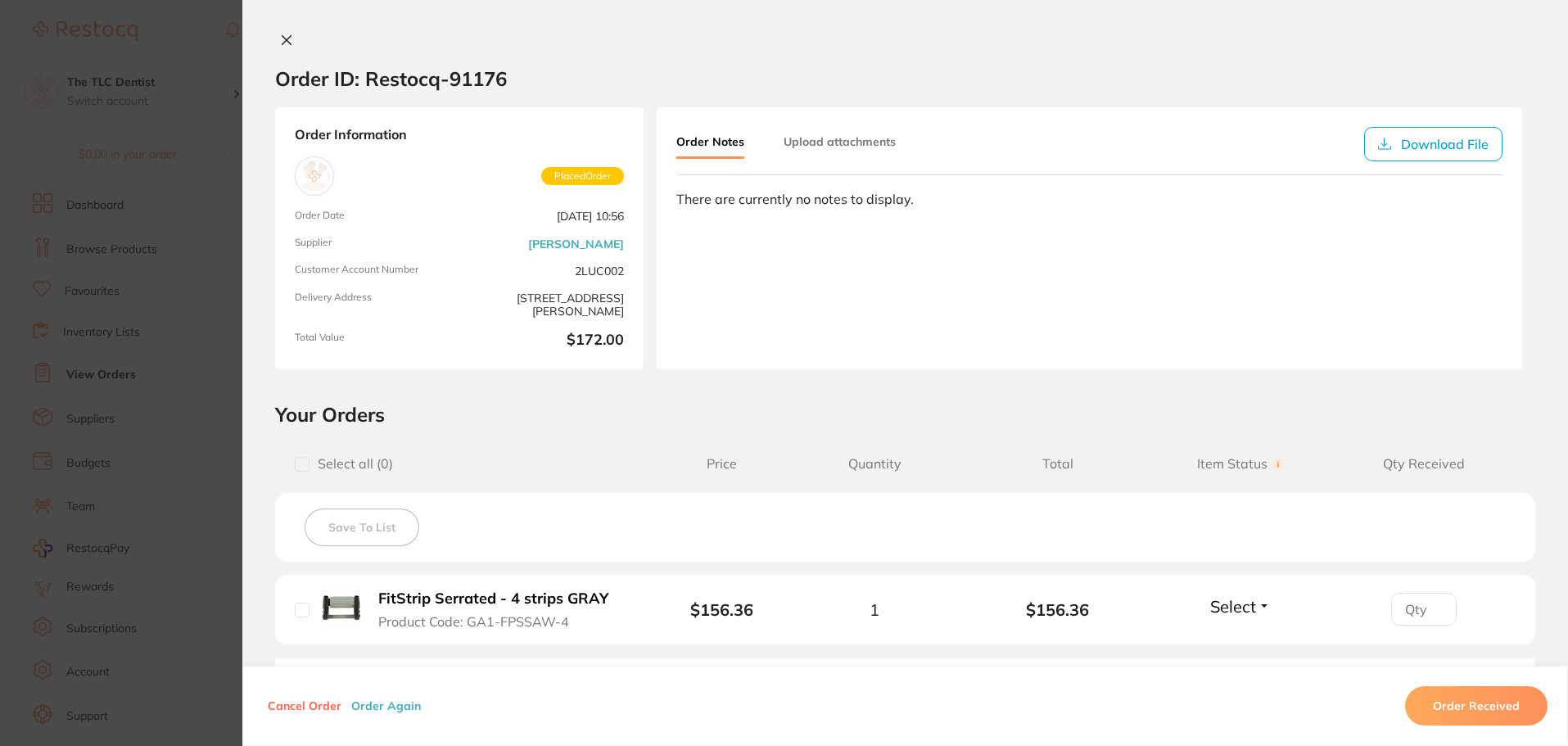
click at [280, 46] on icon at bounding box center [287, 40] width 13 height 13
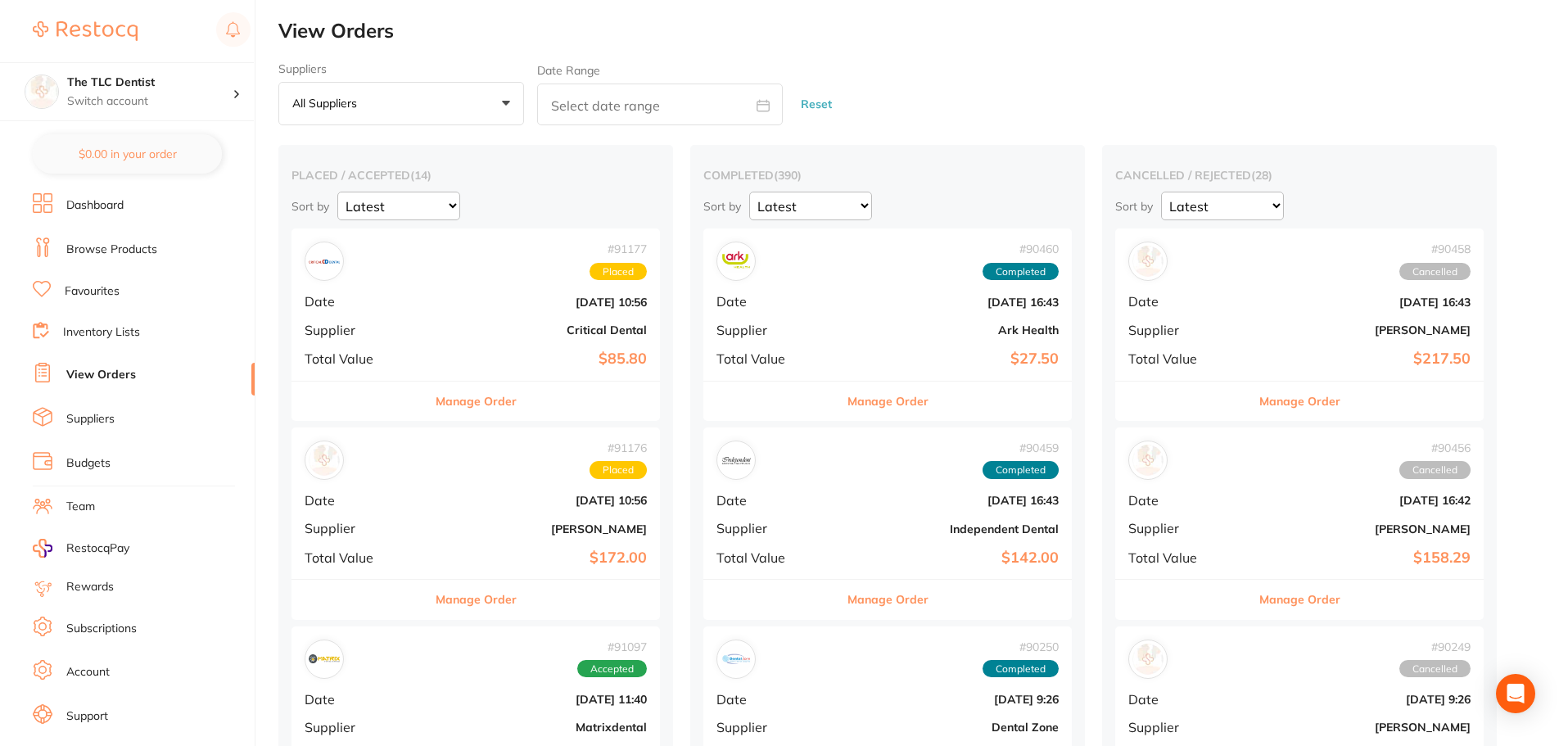
click at [426, 516] on div "# 91176 Placed Date Aug 25 2025, 10:56 Supplier Henry Schein Halas Total Value …" at bounding box center [475, 504] width 368 height 152
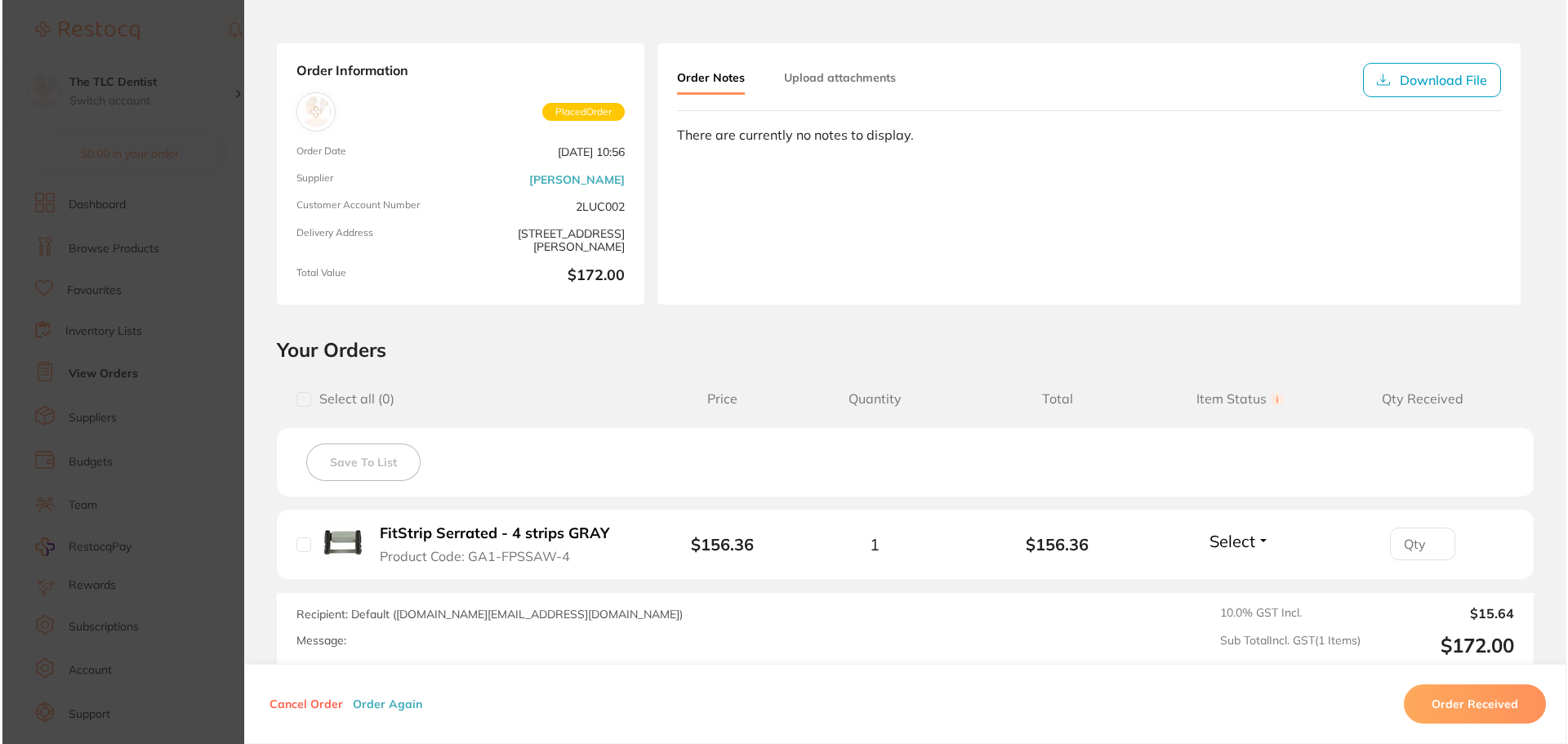
scroll to position [82, 0]
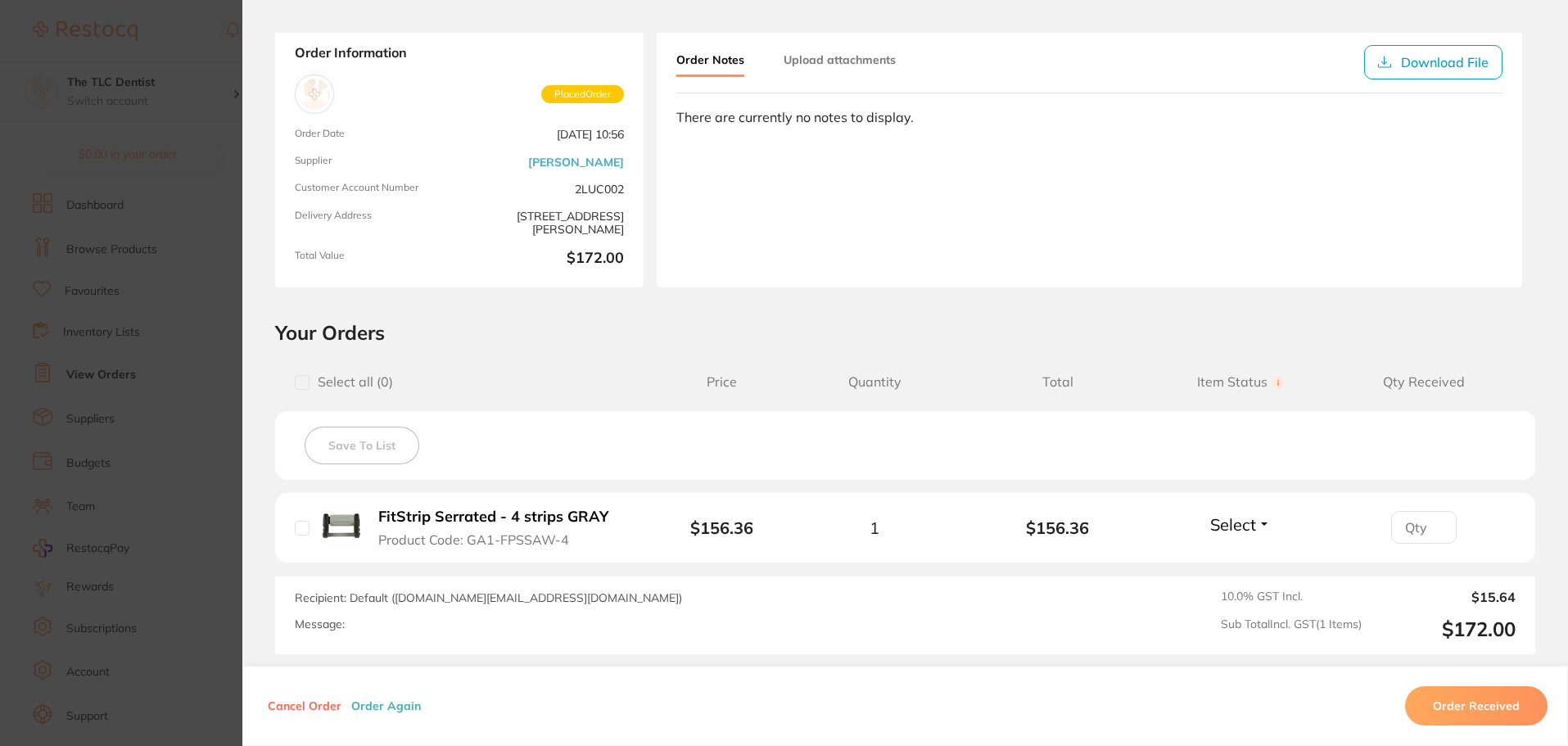
click at [477, 515] on b "FitStrip Serrated - 4 strips GRAY" at bounding box center [493, 517] width 230 height 18
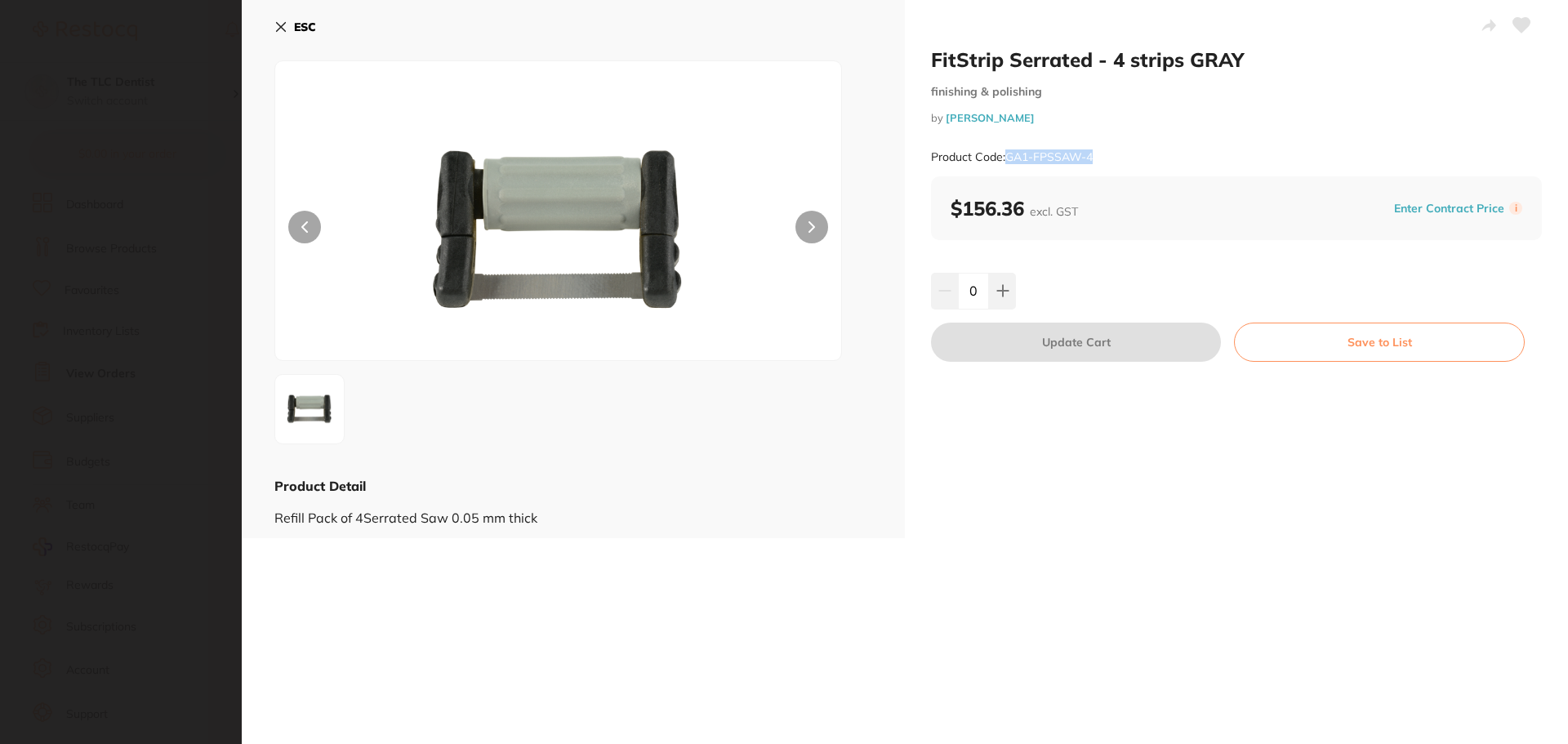
drag, startPoint x: 1006, startPoint y: 158, endPoint x: 1097, endPoint y: 157, distance: 91.0
click at [1049, 157] on div "Product Code: GA1-FPSSAW-4" at bounding box center [1237, 157] width 611 height 40
copy small "GA1-FPSSAW-4"
drag, startPoint x: 130, startPoint y: 154, endPoint x: 186, endPoint y: 124, distance: 63.5
click at [131, 153] on section "FitStrip Serrated - 4 strips GRAY finishing & polishing by Henry Schein Halas P…" at bounding box center [784, 372] width 1568 height 744
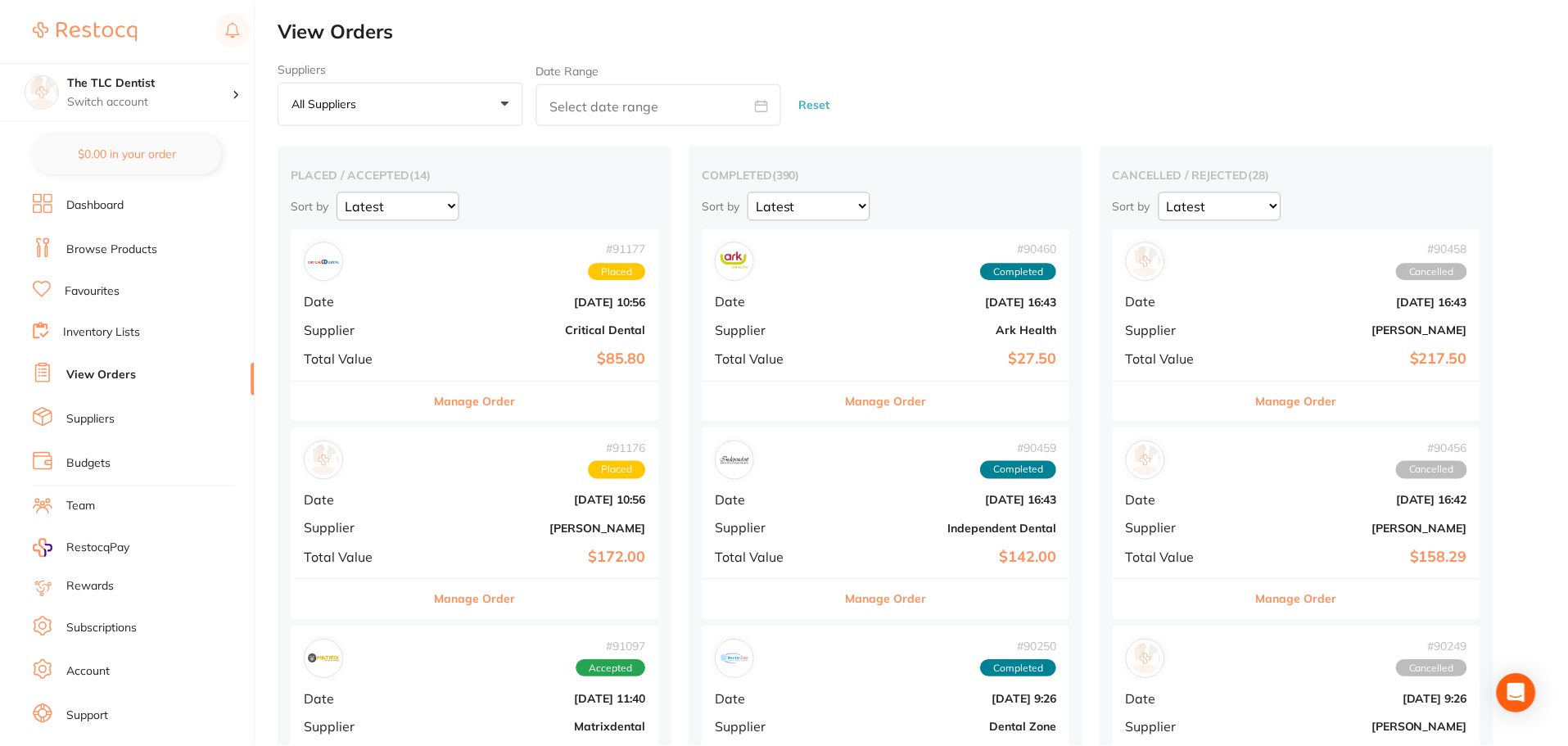
scroll to position [1, 0]
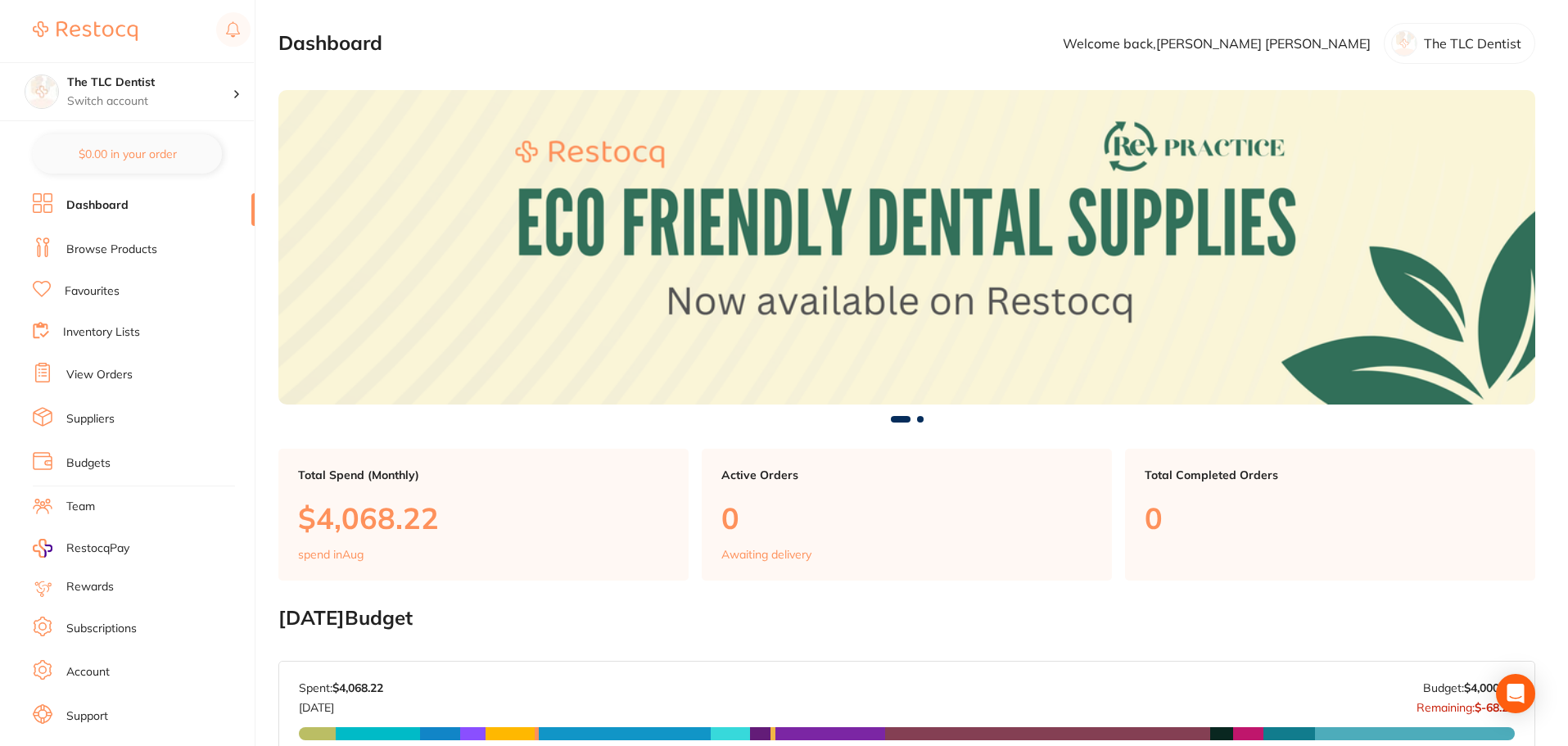
click at [118, 248] on link "Browse Products" at bounding box center [112, 250] width 91 height 17
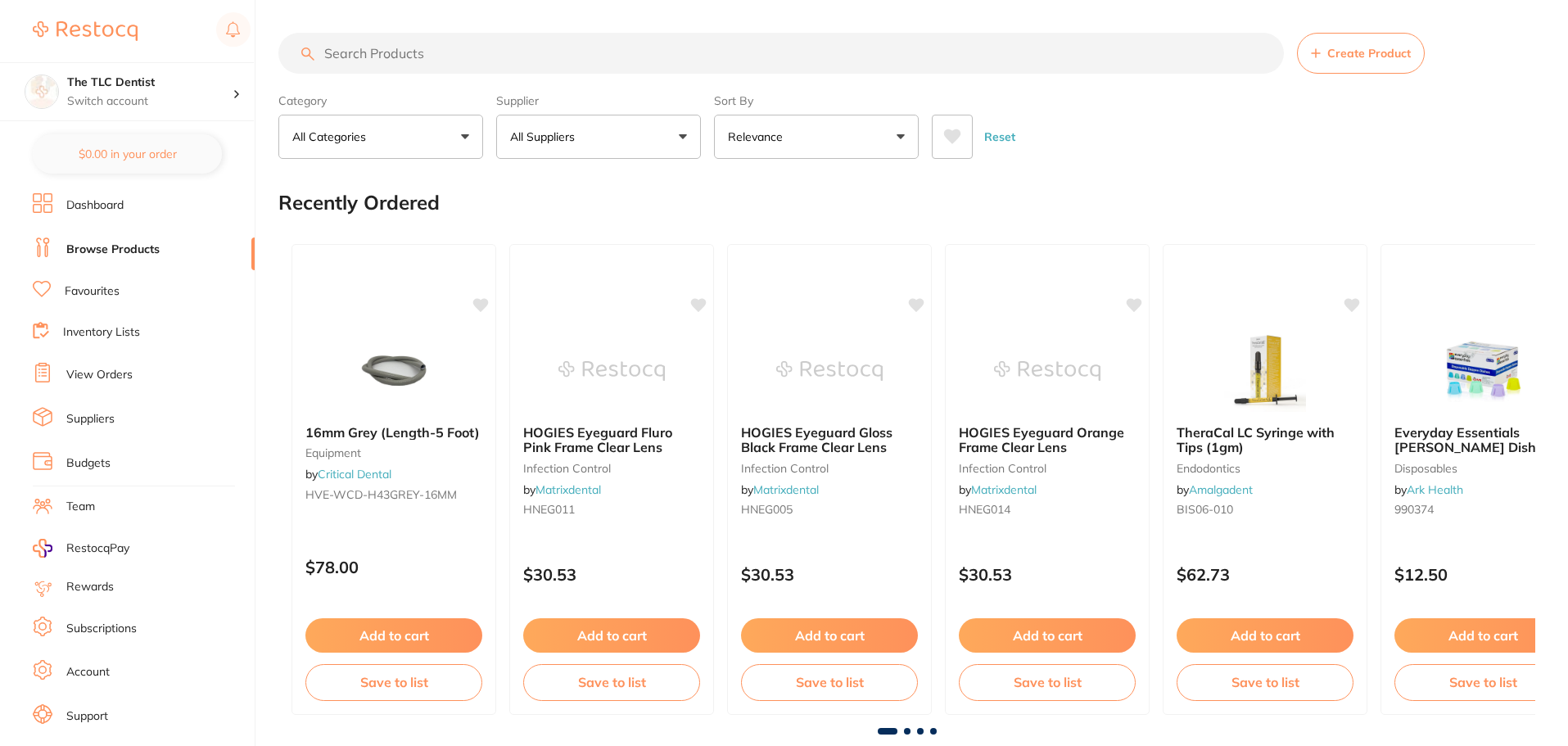
click at [391, 51] on input "search" at bounding box center [781, 53] width 1006 height 41
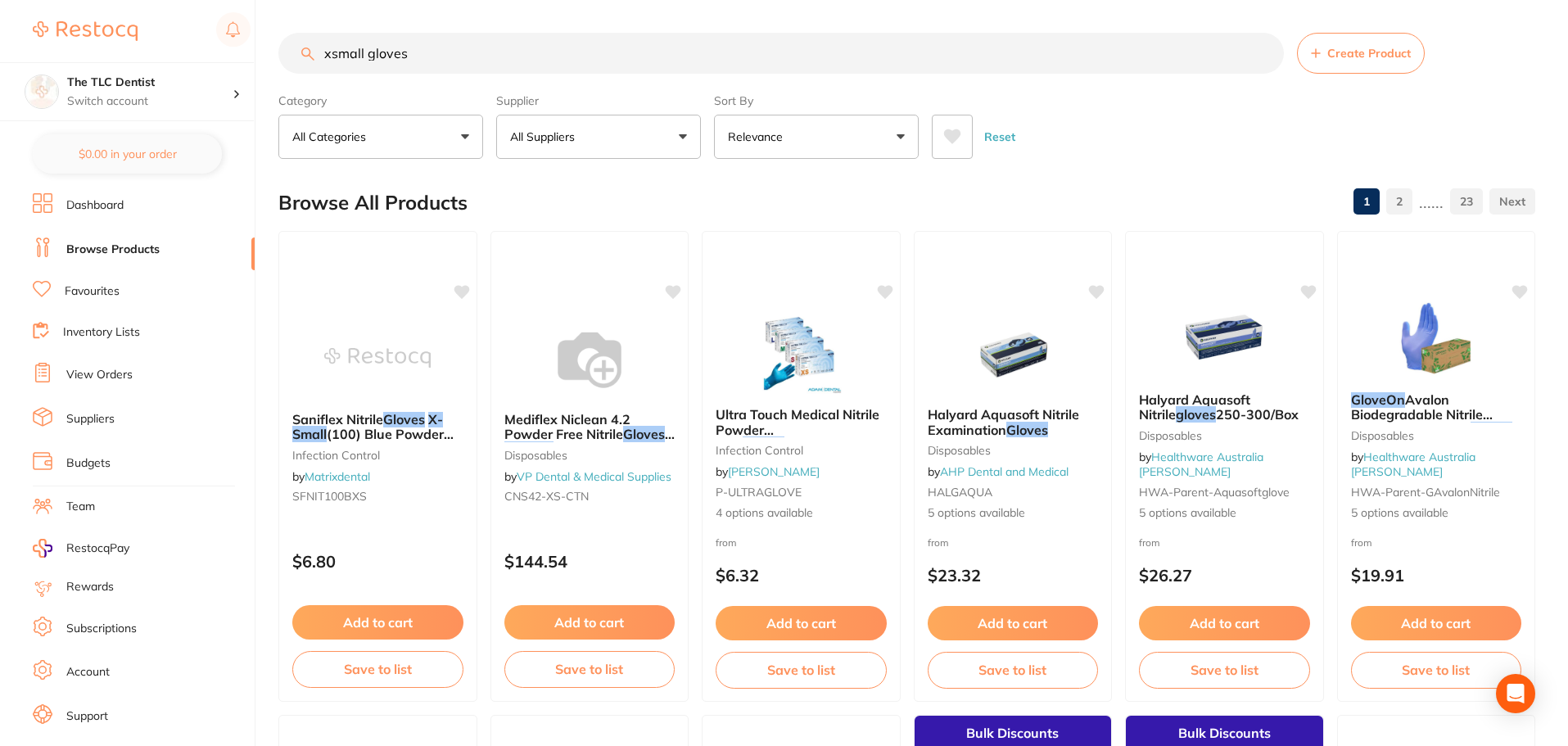
type input "xsmall gloves"
click at [123, 289] on li "Favourites" at bounding box center [143, 292] width 222 height 21
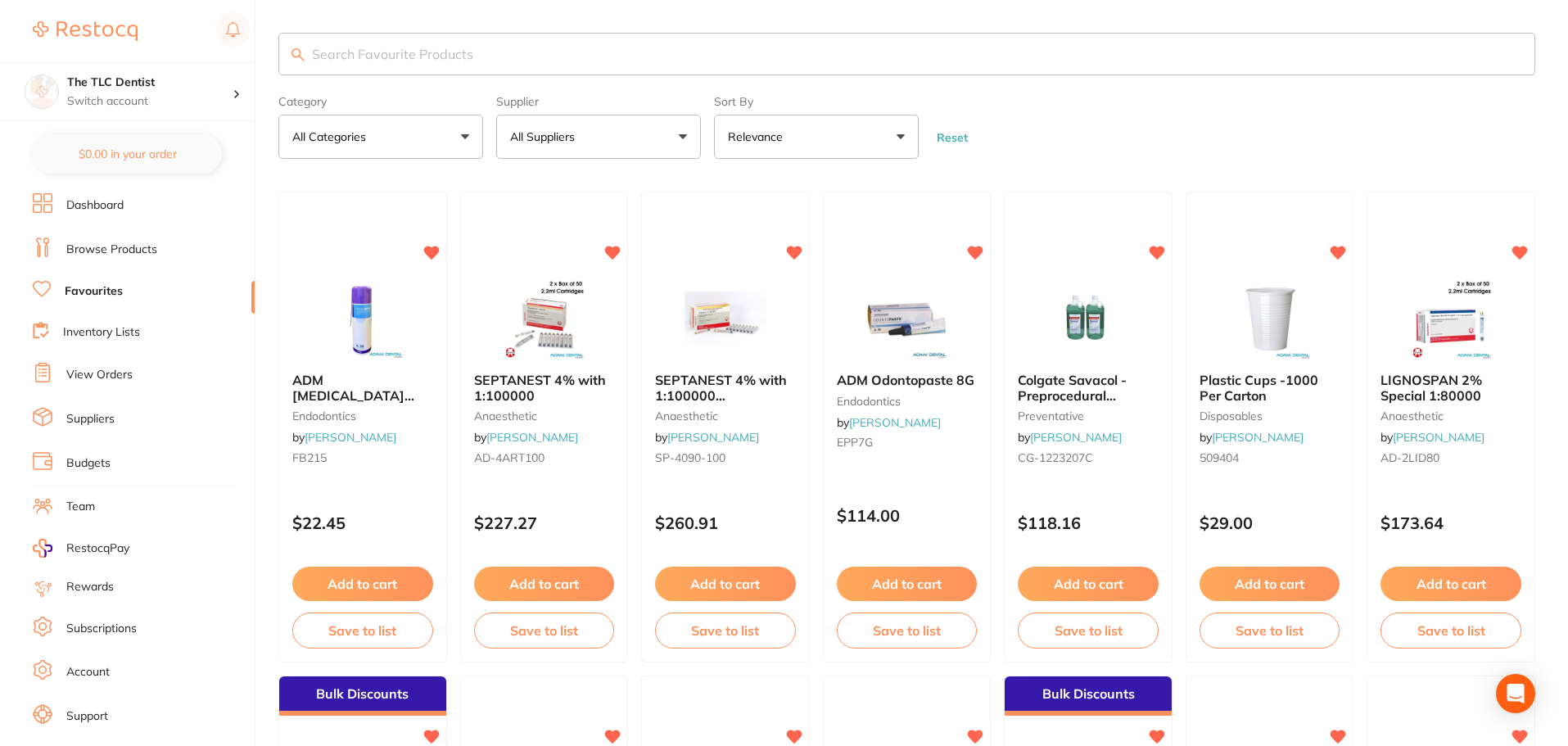
click at [429, 60] on input "search" at bounding box center [907, 54] width 1257 height 43
type input "gloves"
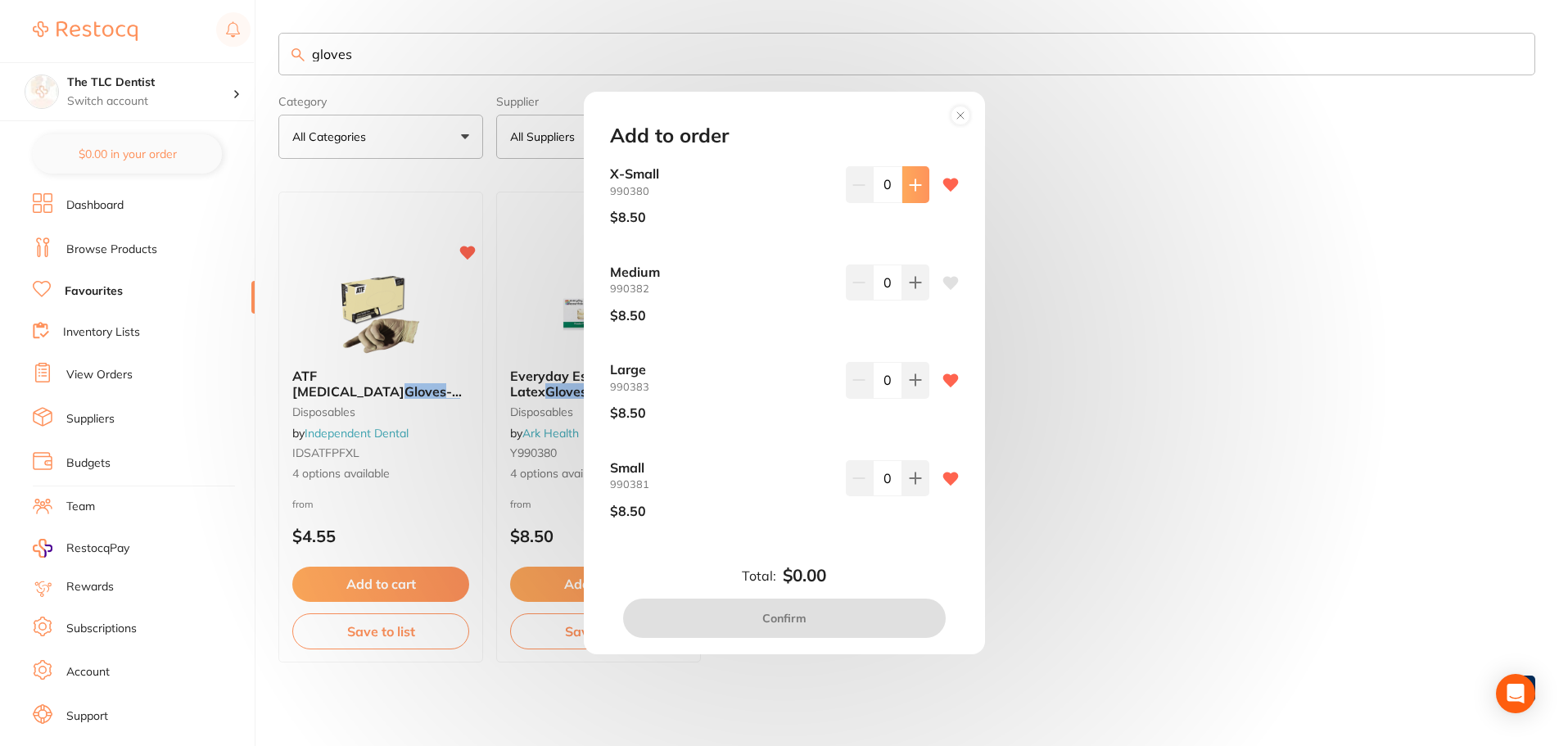
click at [912, 184] on icon at bounding box center [915, 185] width 11 height 11
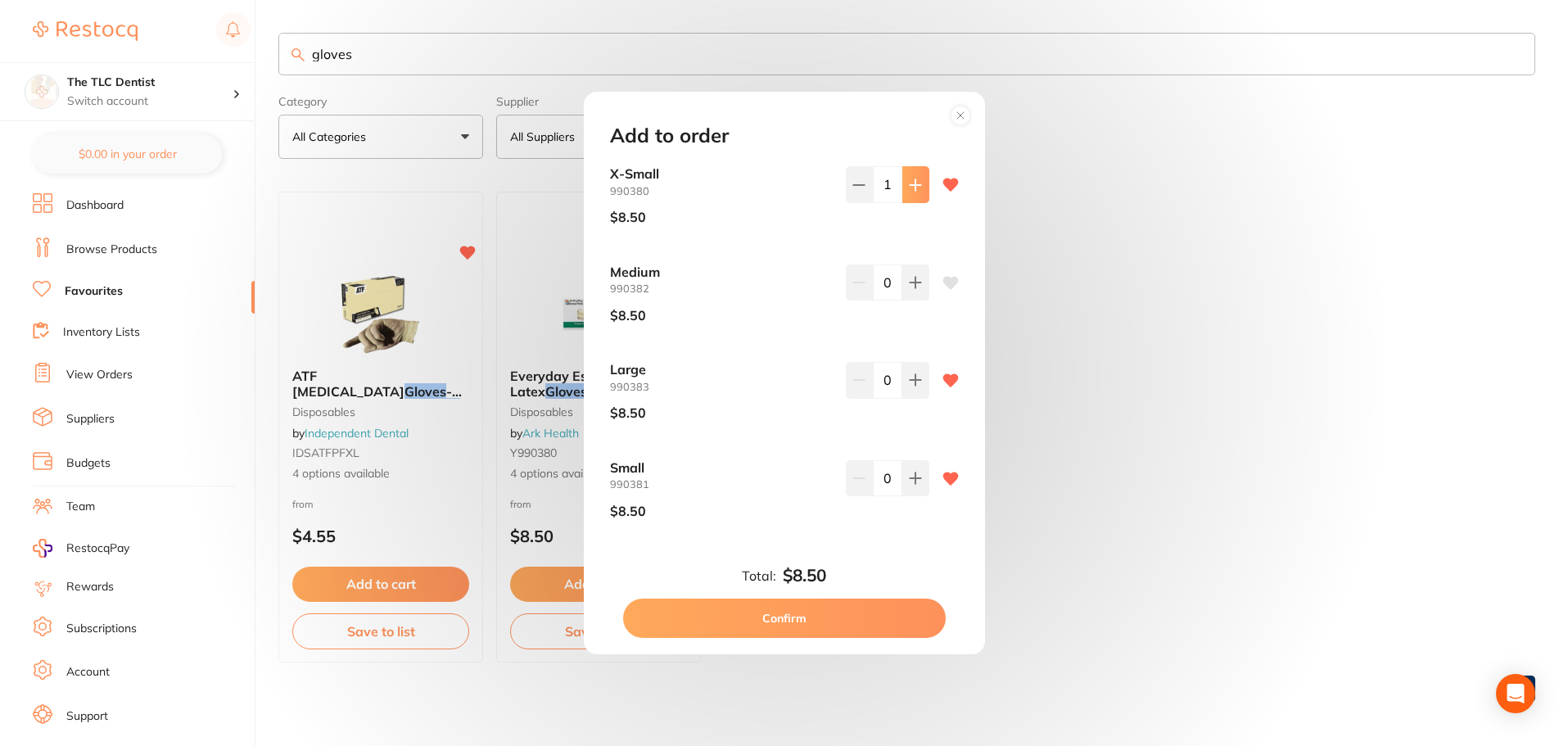
click at [912, 184] on icon at bounding box center [915, 185] width 11 height 11
drag, startPoint x: 780, startPoint y: 123, endPoint x: 934, endPoint y: 113, distance: 154.3
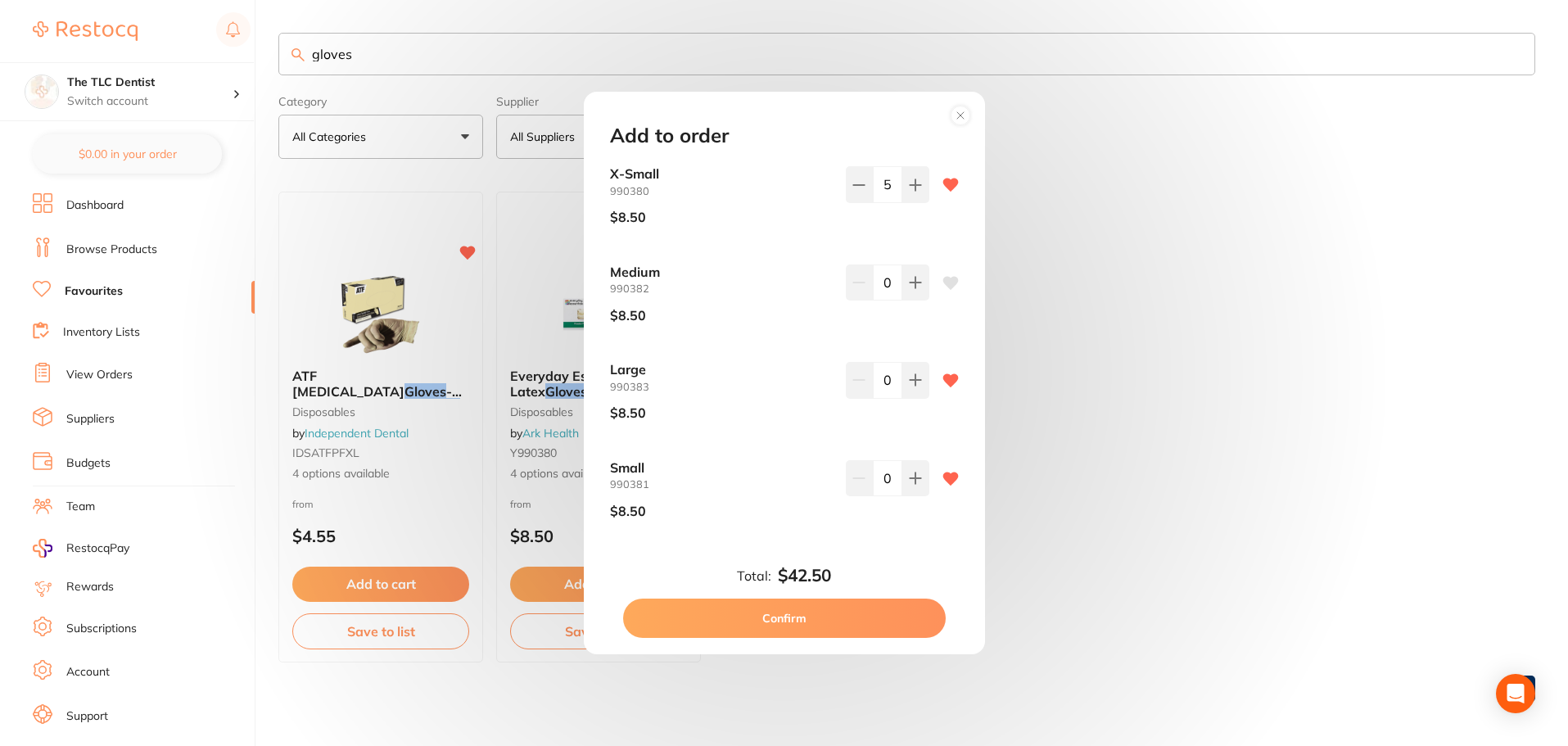
click at [934, 113] on div "Add to order X-Small 990380 $8.50 5 Medium 990382 $8.50 0 Large 990383 $8.50 0 …" at bounding box center [784, 373] width 401 height 564
click at [916, 186] on icon at bounding box center [915, 185] width 13 height 13
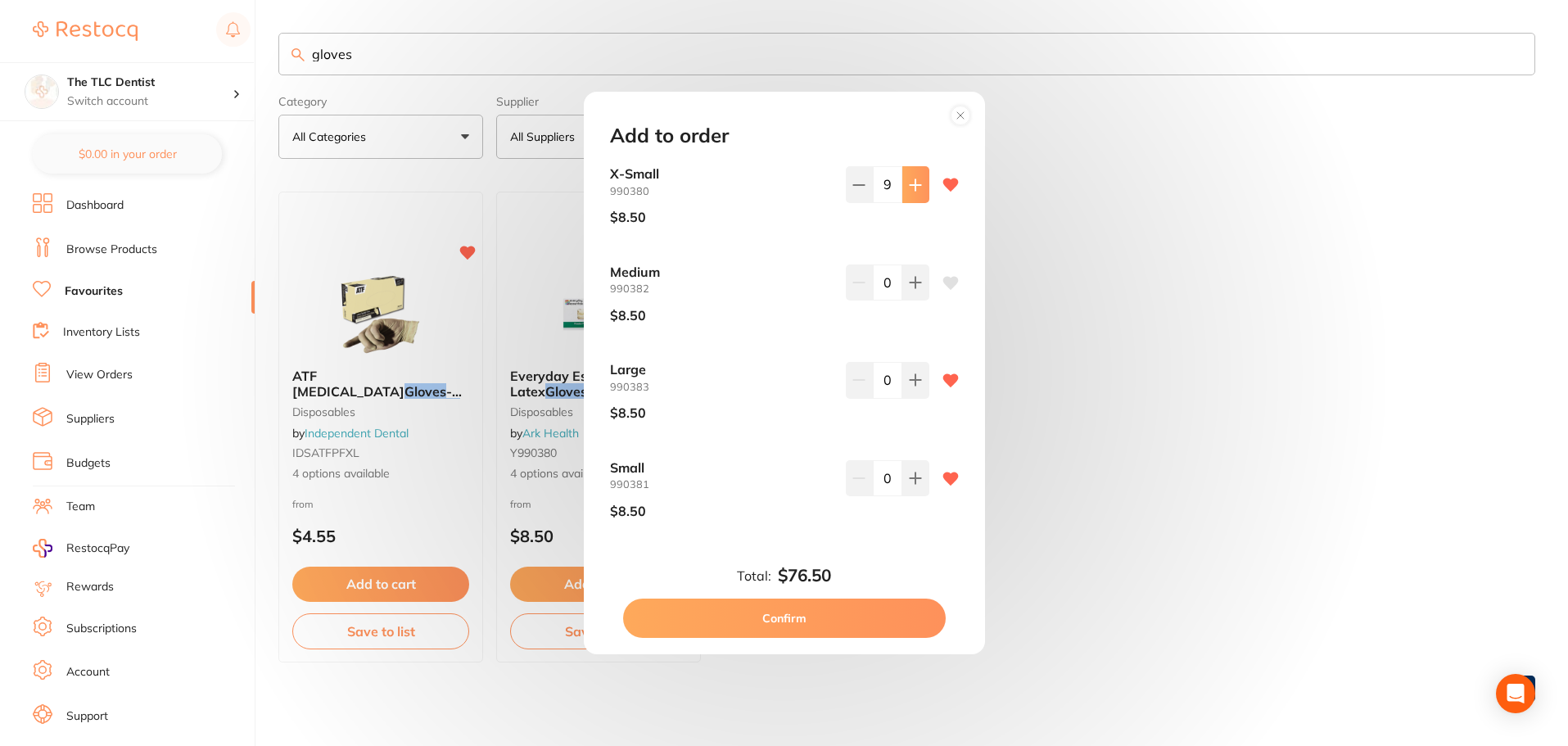
click at [915, 186] on icon at bounding box center [915, 185] width 13 height 13
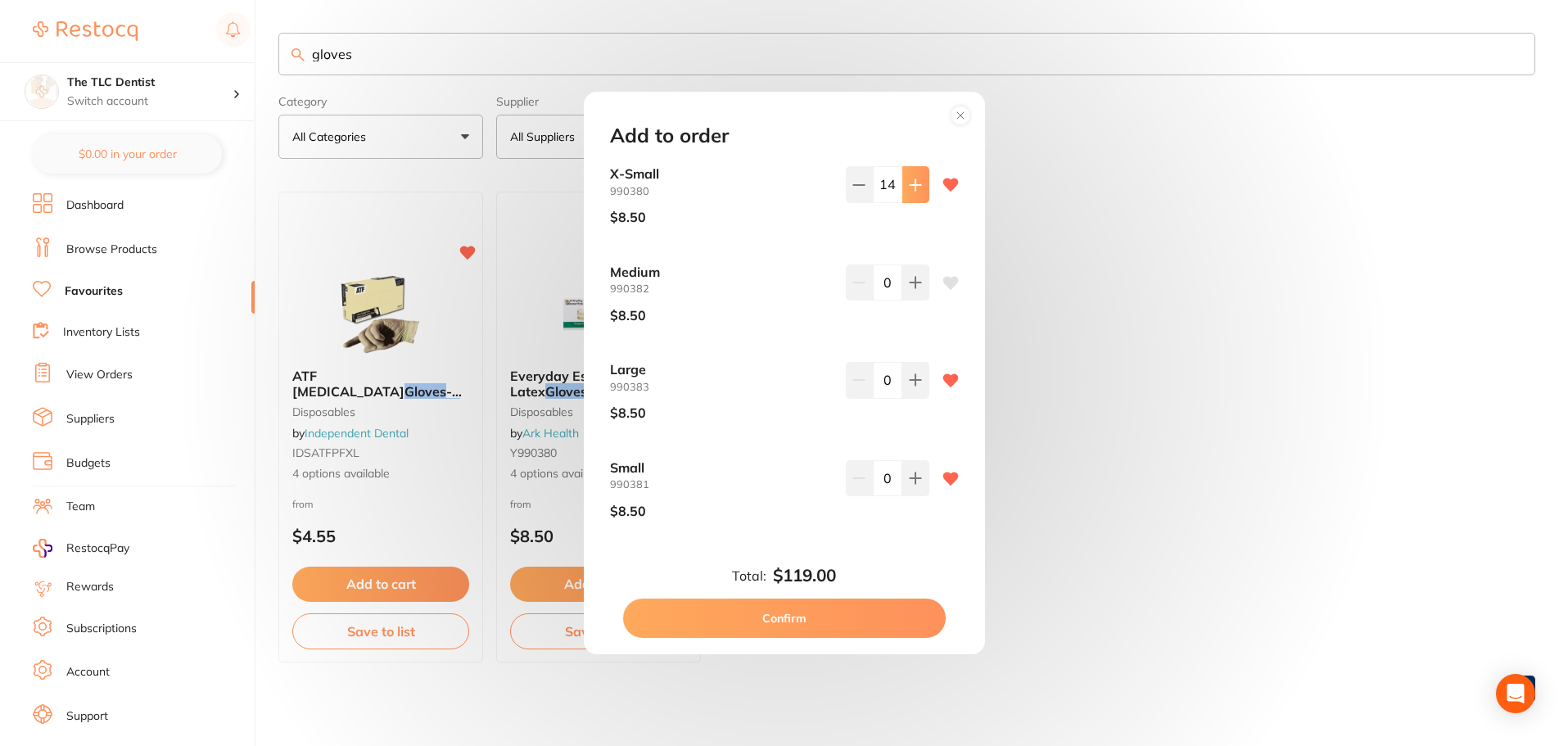
click at [914, 186] on icon at bounding box center [915, 185] width 13 height 13
type input "15"
click at [782, 621] on button "Confirm" at bounding box center [784, 618] width 323 height 39
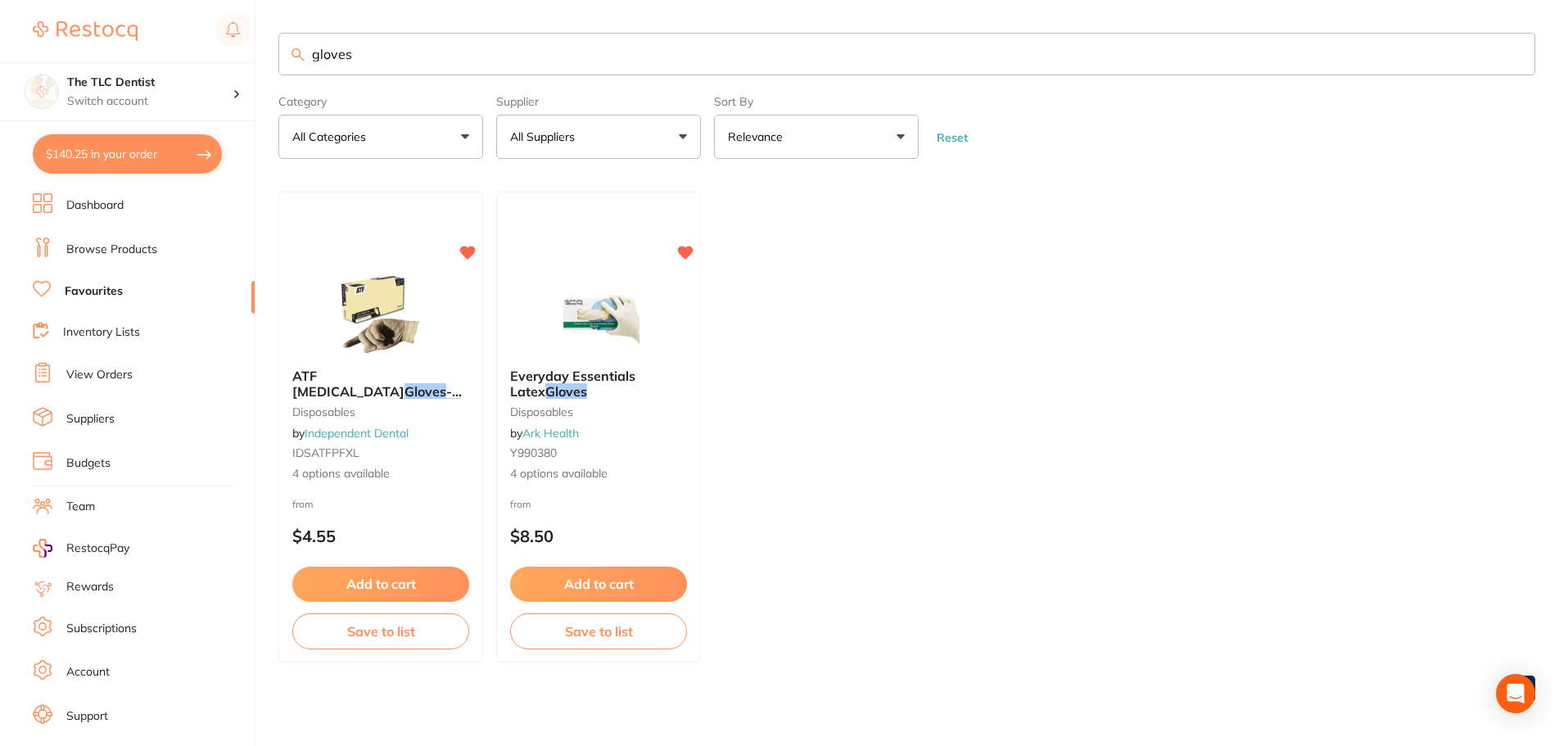
click at [93, 153] on button "$140.25 in your order" at bounding box center [127, 154] width 189 height 39
checkbox input "true"
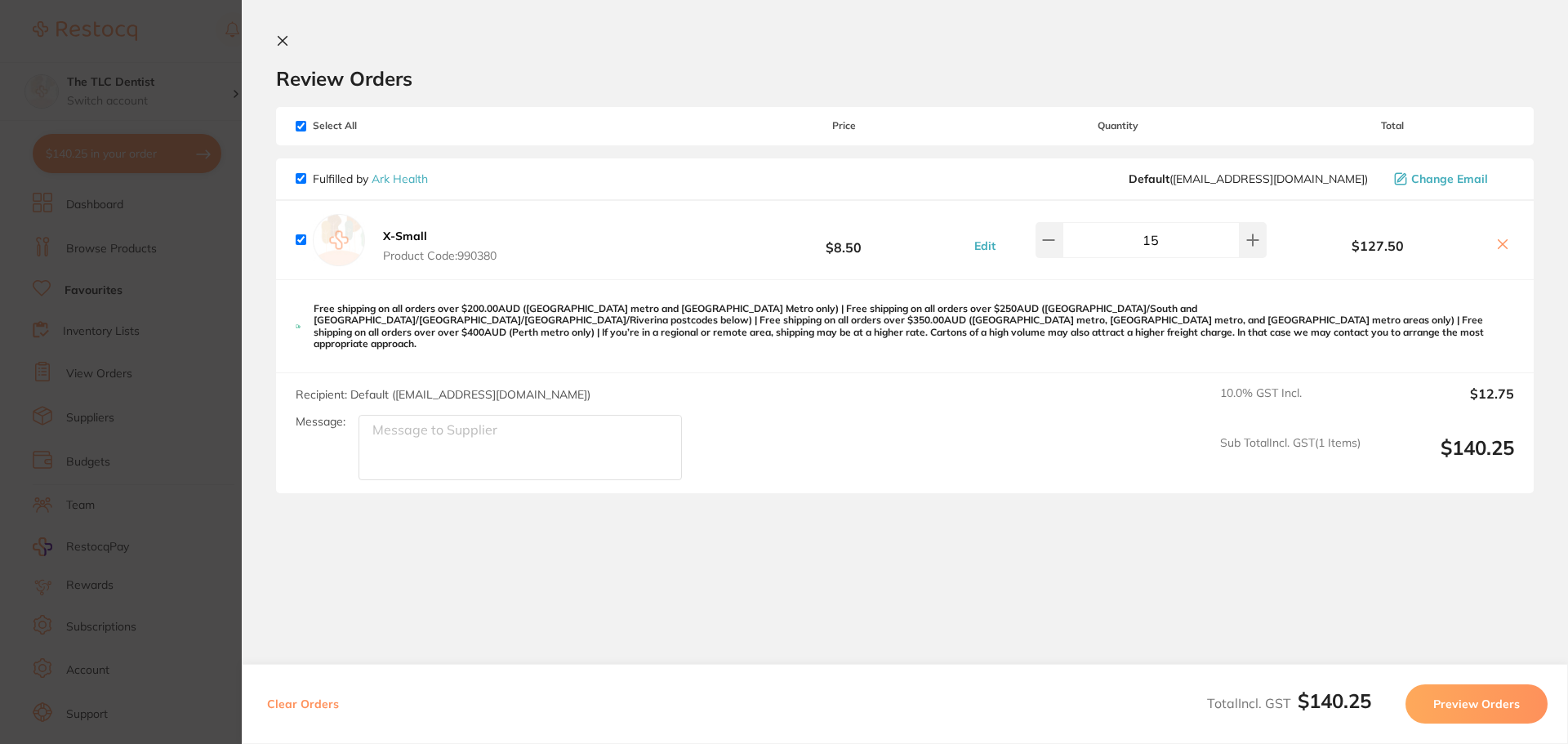
click at [1466, 703] on button "Preview Orders" at bounding box center [1477, 704] width 142 height 39
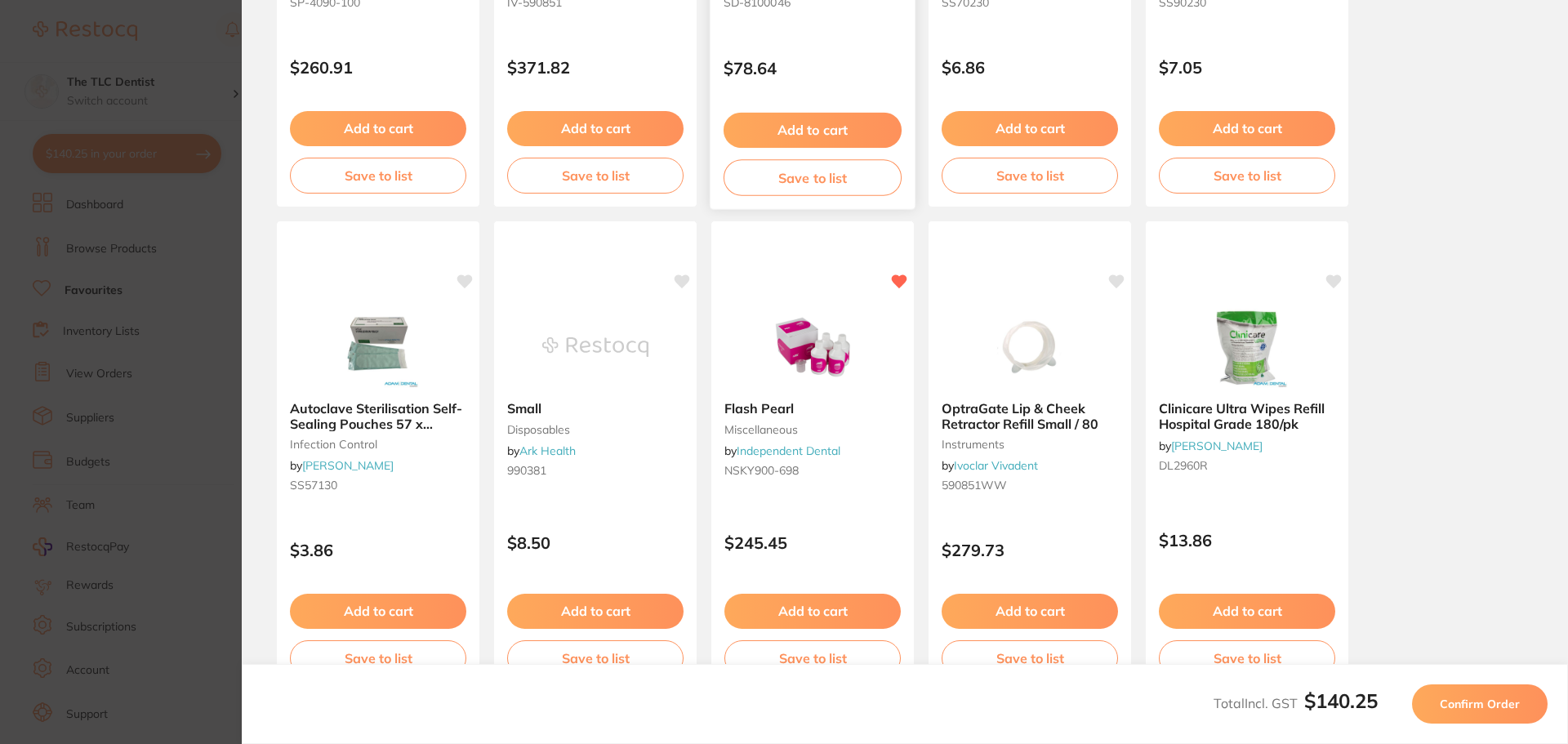
scroll to position [409, 0]
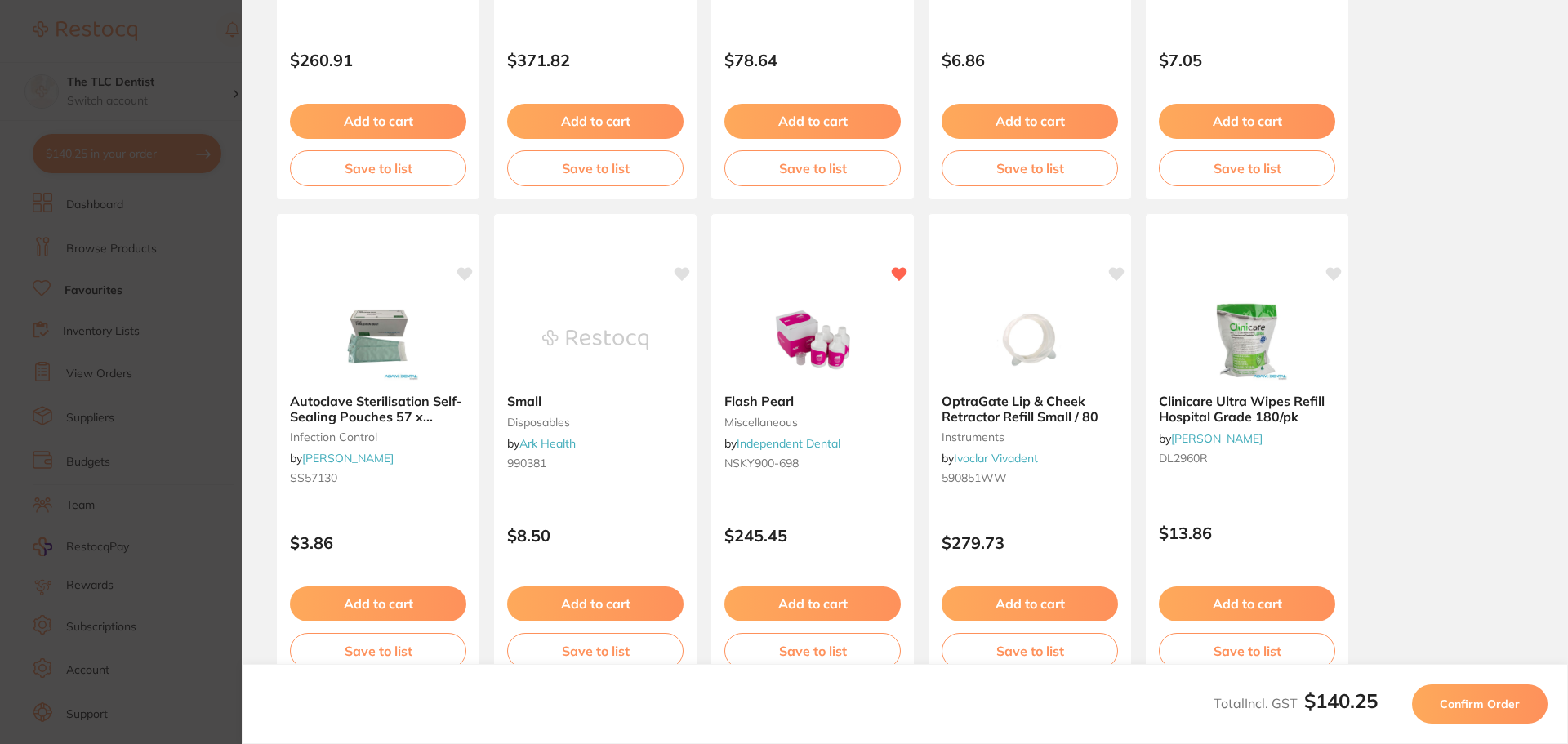
click at [1466, 697] on span "Confirm Order" at bounding box center [1479, 704] width 80 height 15
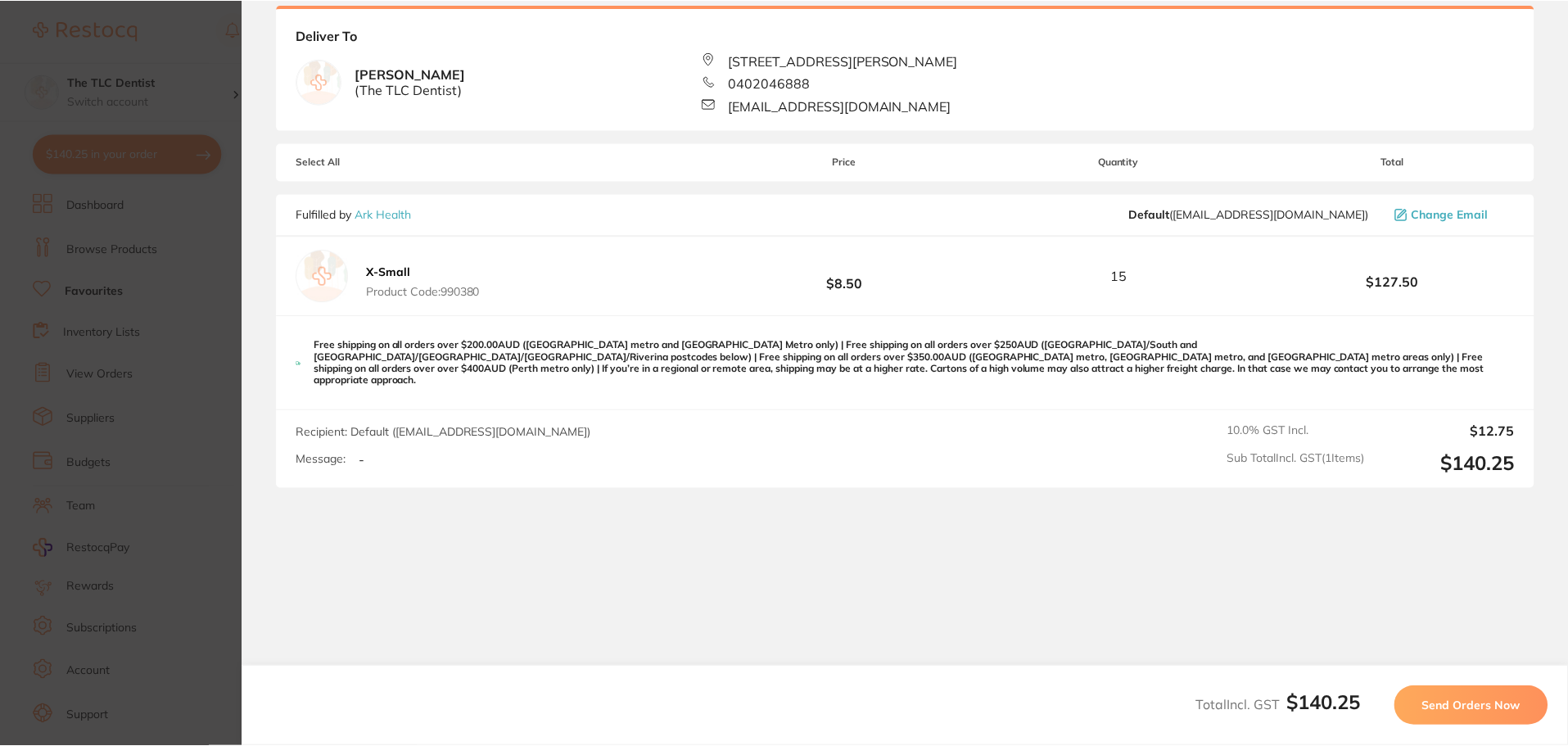
scroll to position [0, 0]
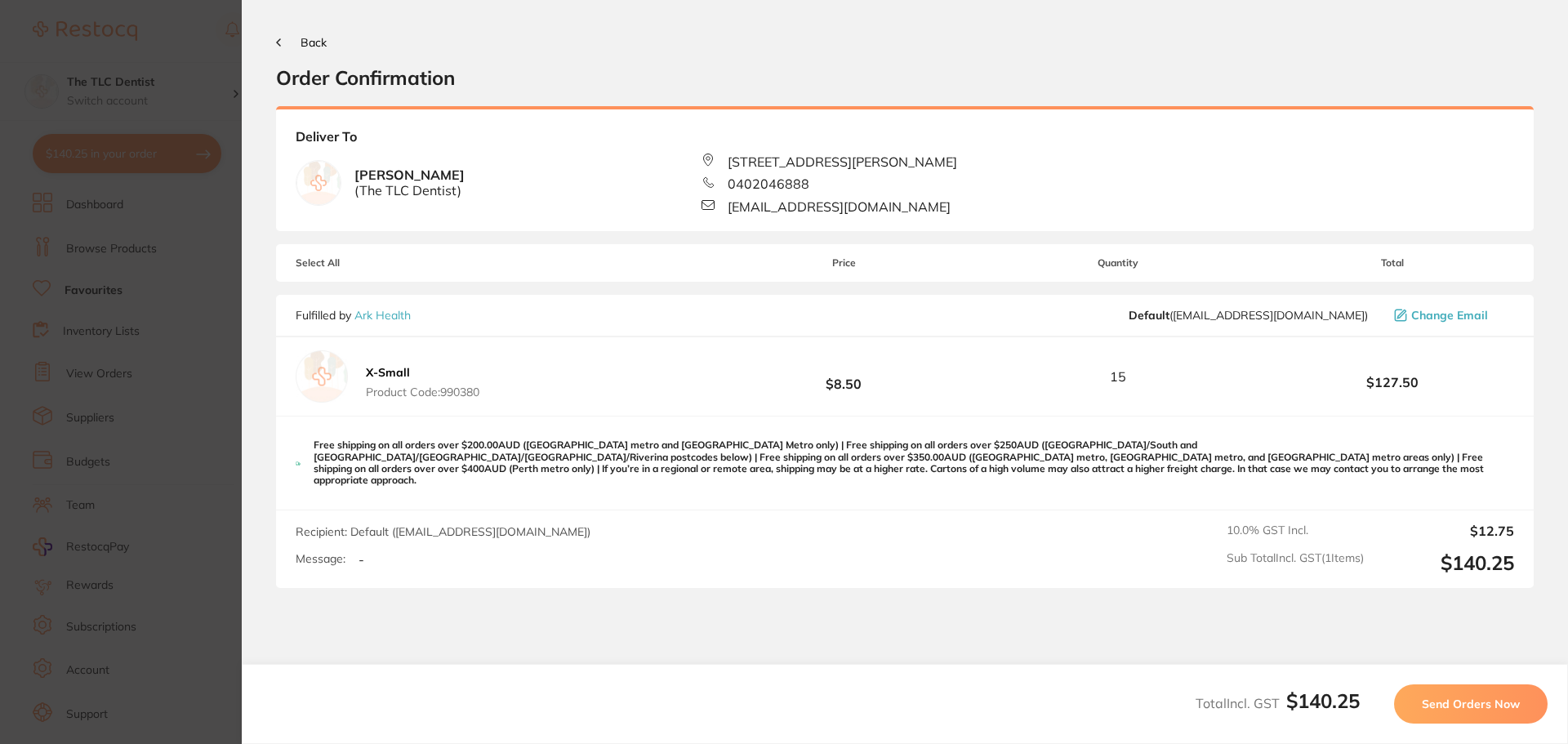
click at [1457, 709] on span "Send Orders Now" at bounding box center [1471, 704] width 98 height 15
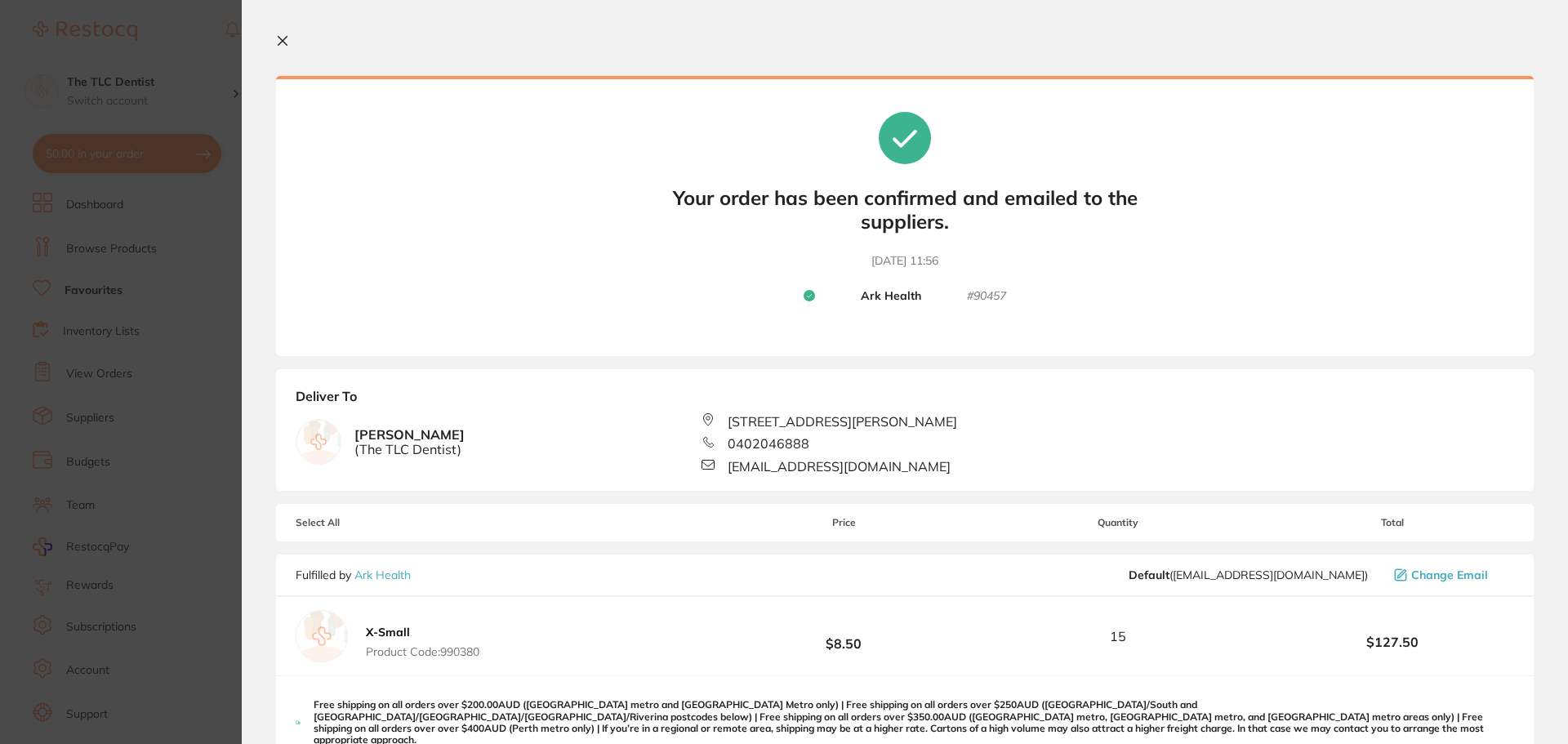
click at [293, 36] on button at bounding box center [285, 42] width 19 height 16
